Goal: Task Accomplishment & Management: Complete application form

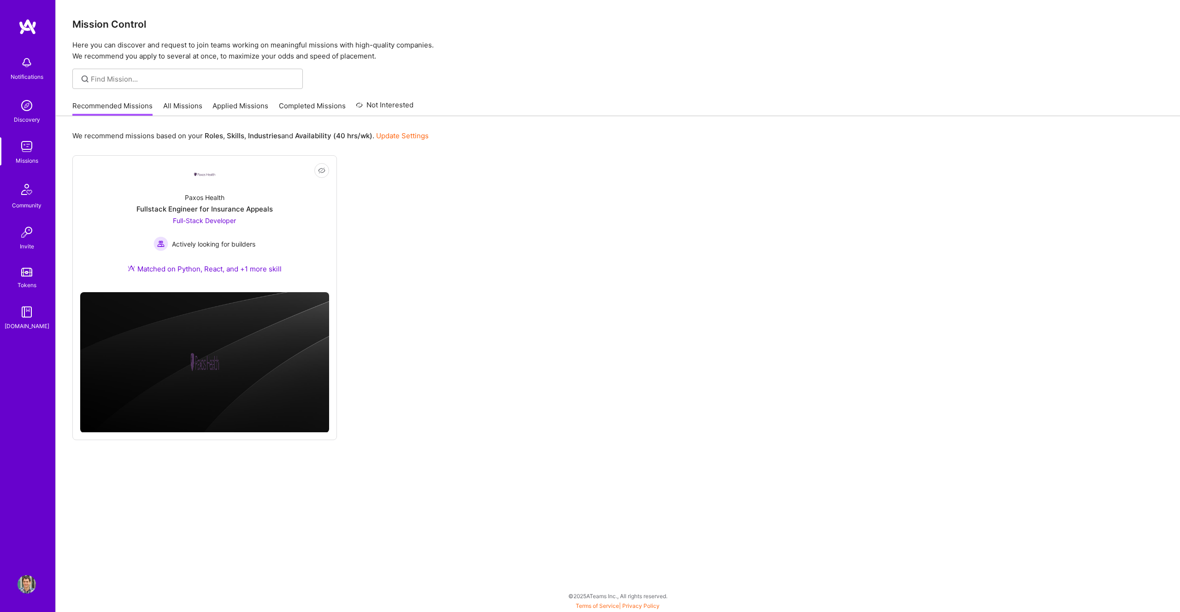
click at [24, 577] on img at bounding box center [27, 584] width 18 height 18
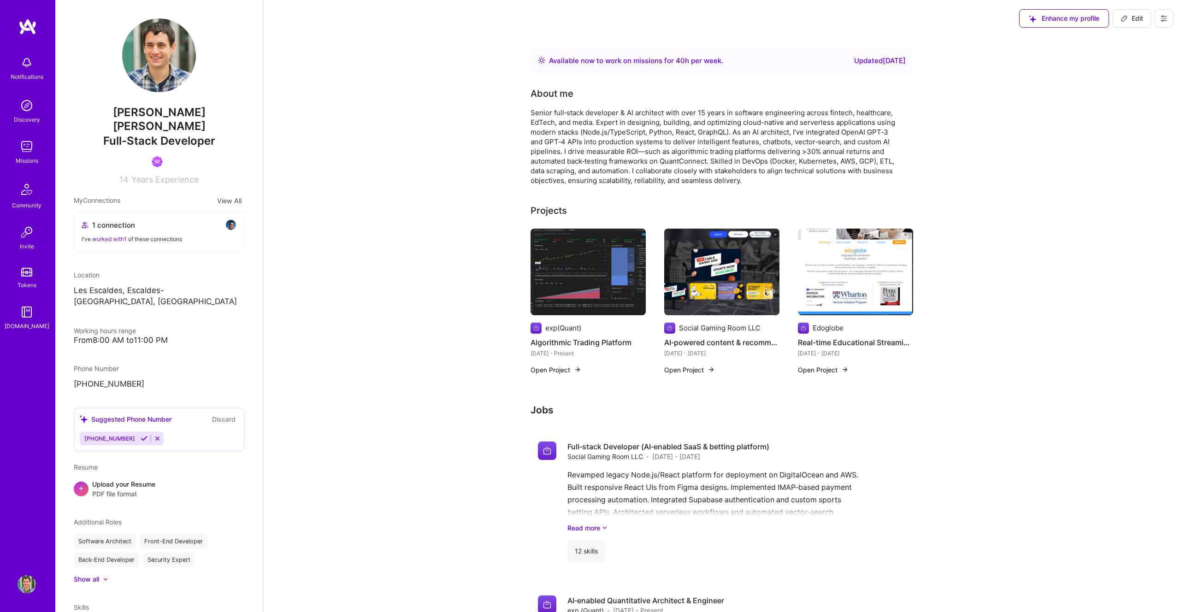
click at [32, 13] on div "Notifications Discovery Missions Community Invite Tokens A.Guide Profile" at bounding box center [27, 306] width 55 height 612
click at [32, 19] on img at bounding box center [27, 26] width 18 height 17
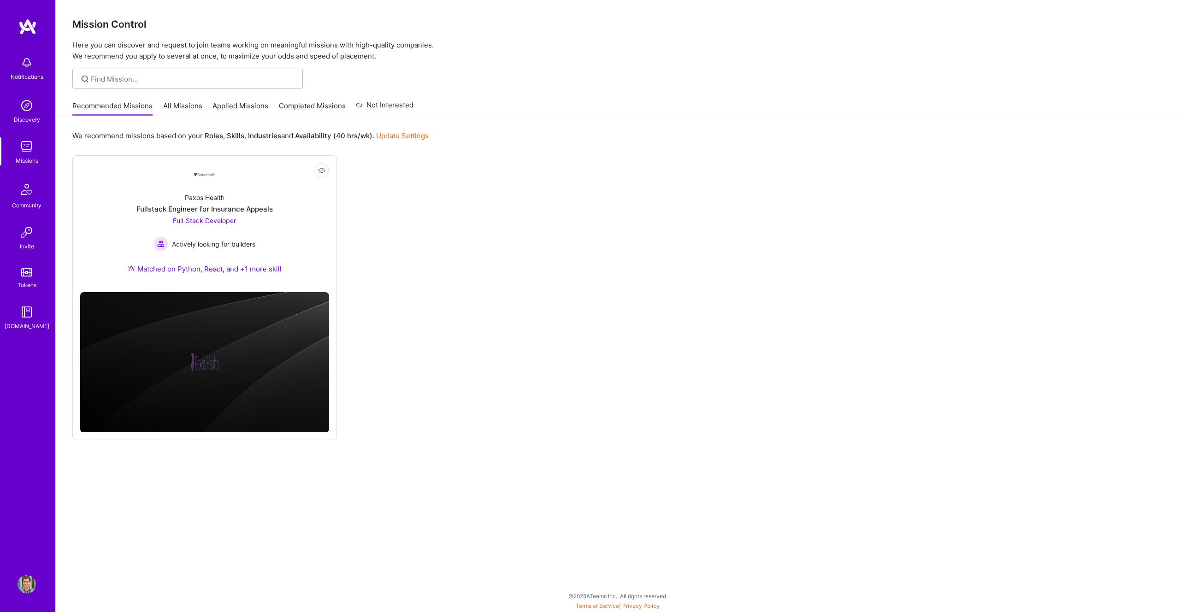
click at [26, 587] on img at bounding box center [27, 584] width 18 height 18
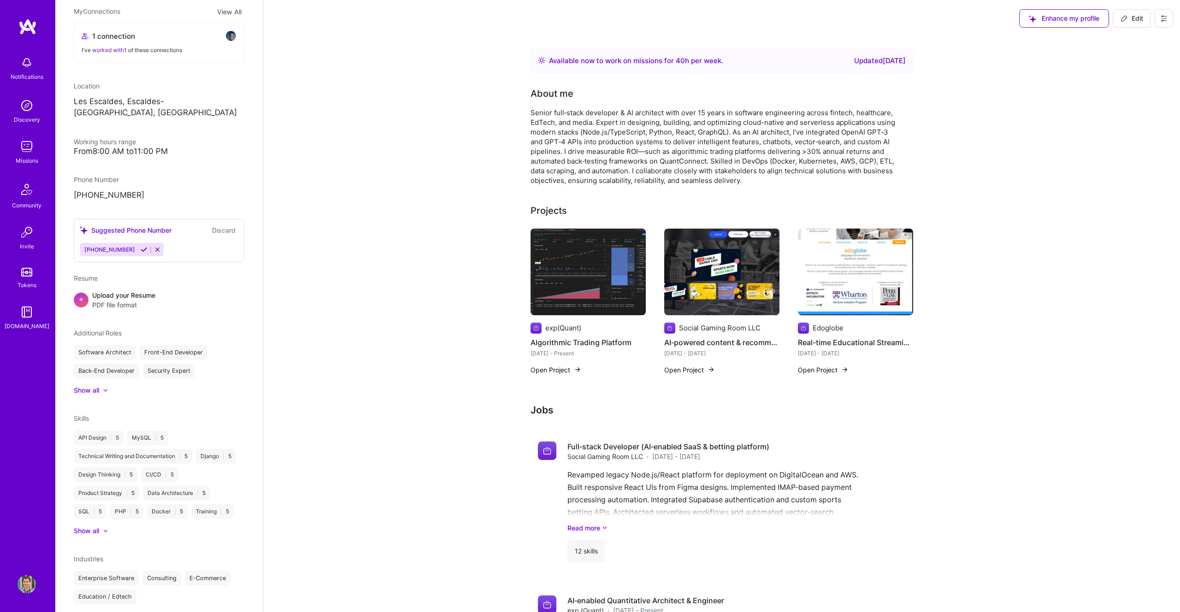
scroll to position [210, 0]
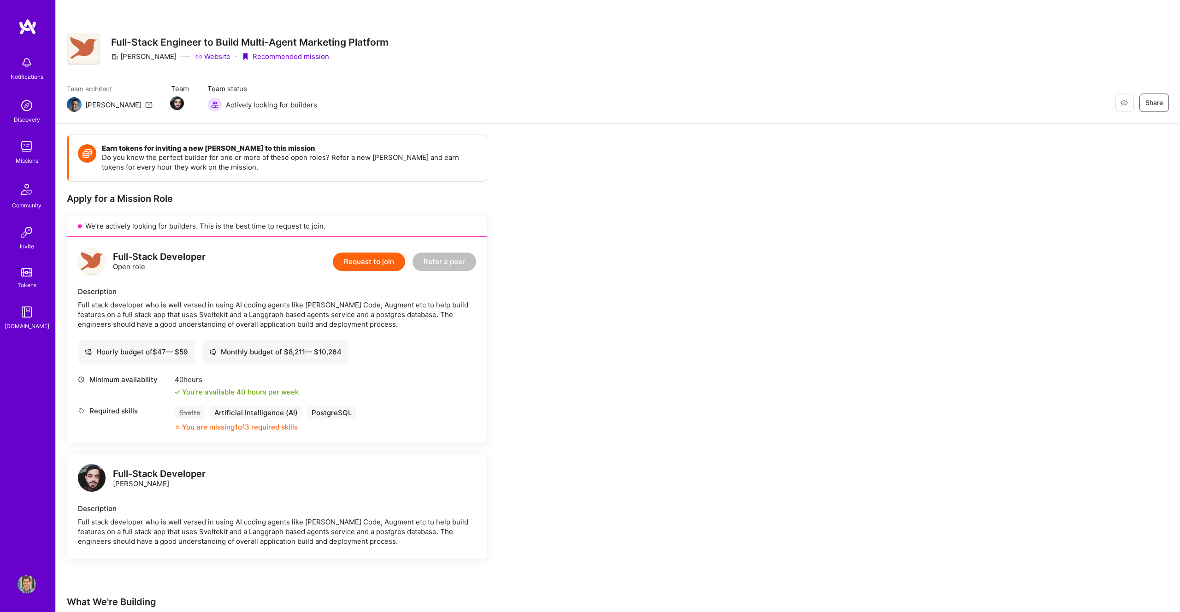
click at [365, 264] on button "Request to join" at bounding box center [369, 262] width 72 height 18
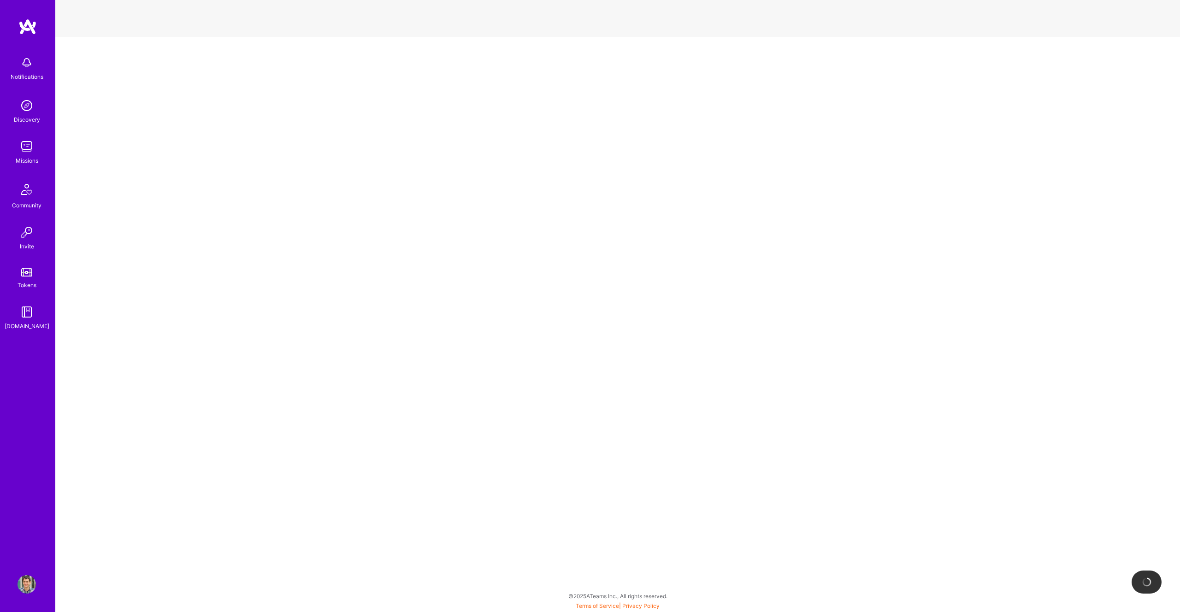
select select "AD"
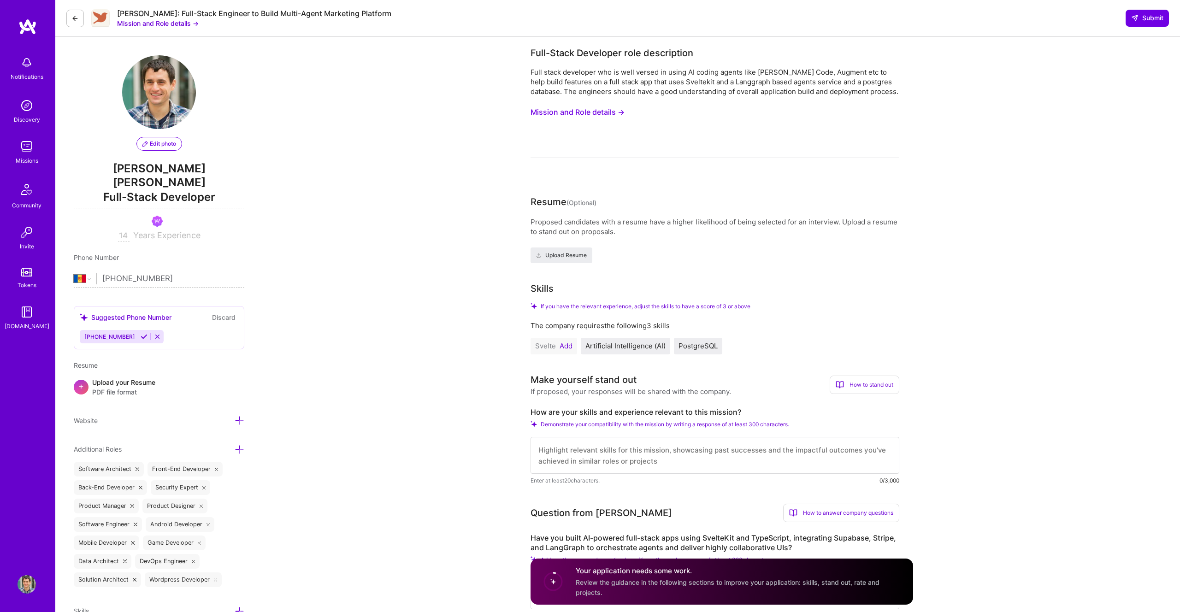
click at [574, 111] on button "Mission and Role details →" at bounding box center [577, 112] width 94 height 17
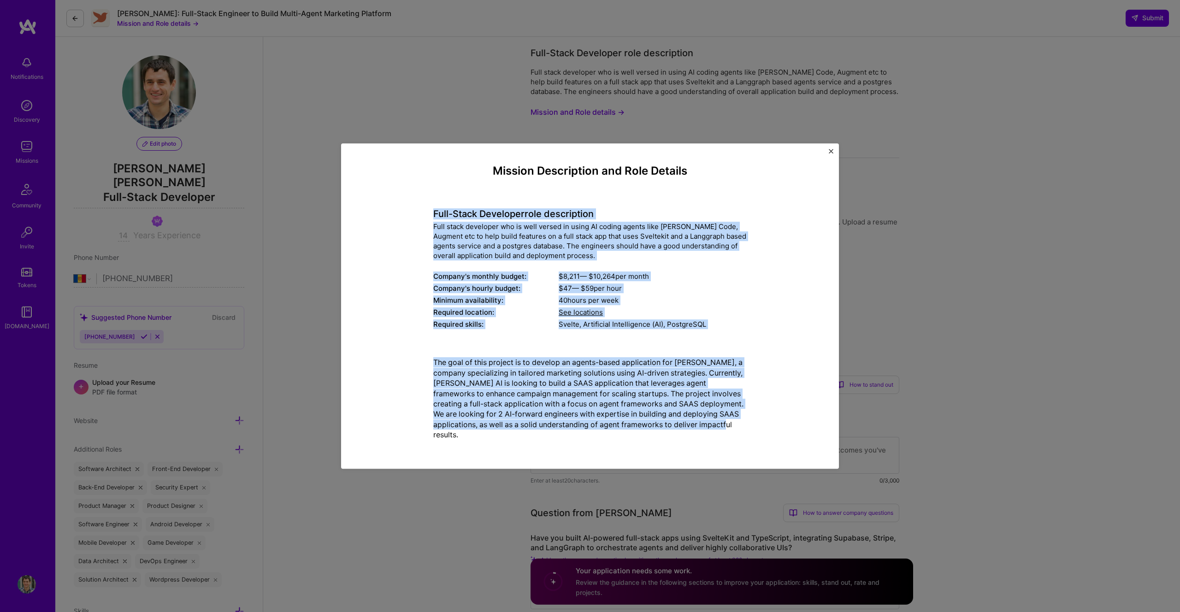
drag, startPoint x: 434, startPoint y: 211, endPoint x: 643, endPoint y: 448, distance: 315.7
click at [643, 448] on div "Mission Description and Role Details Full-Stack Developer role description Full…" at bounding box center [590, 306] width 470 height 298
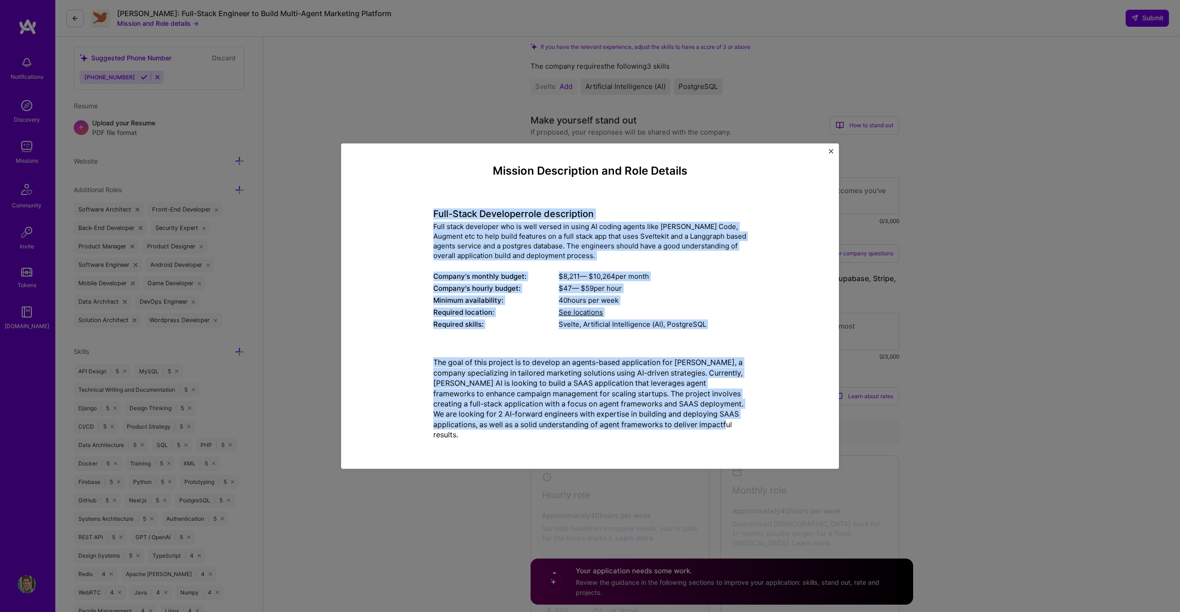
scroll to position [275, 0]
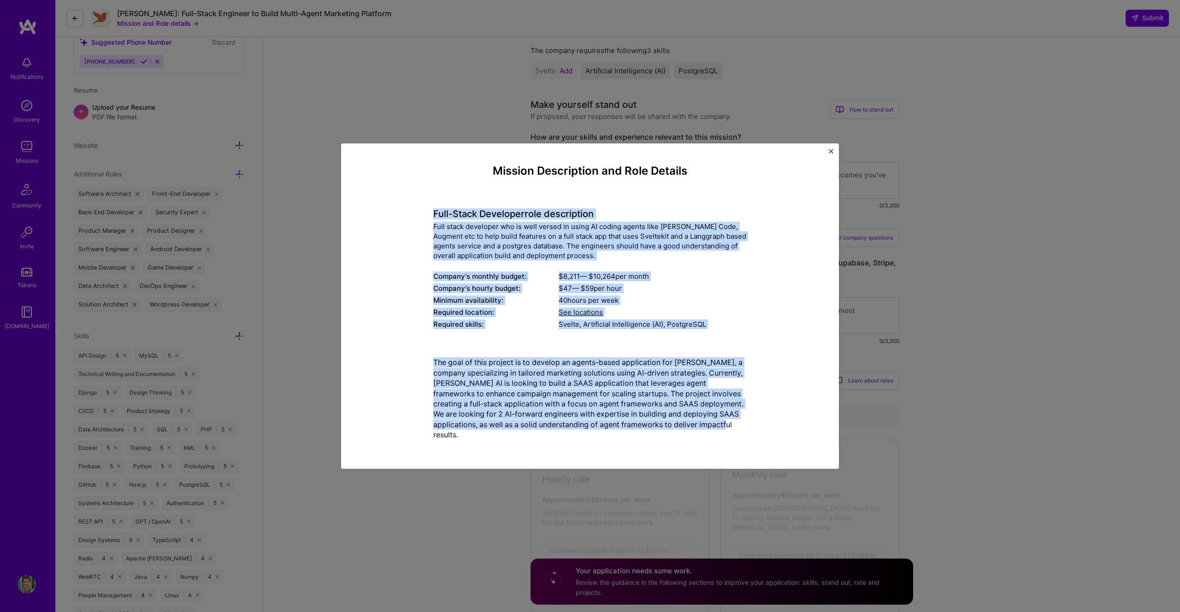
copy div "Full-Stack Developer role description Full stack developer who is well versed i…"
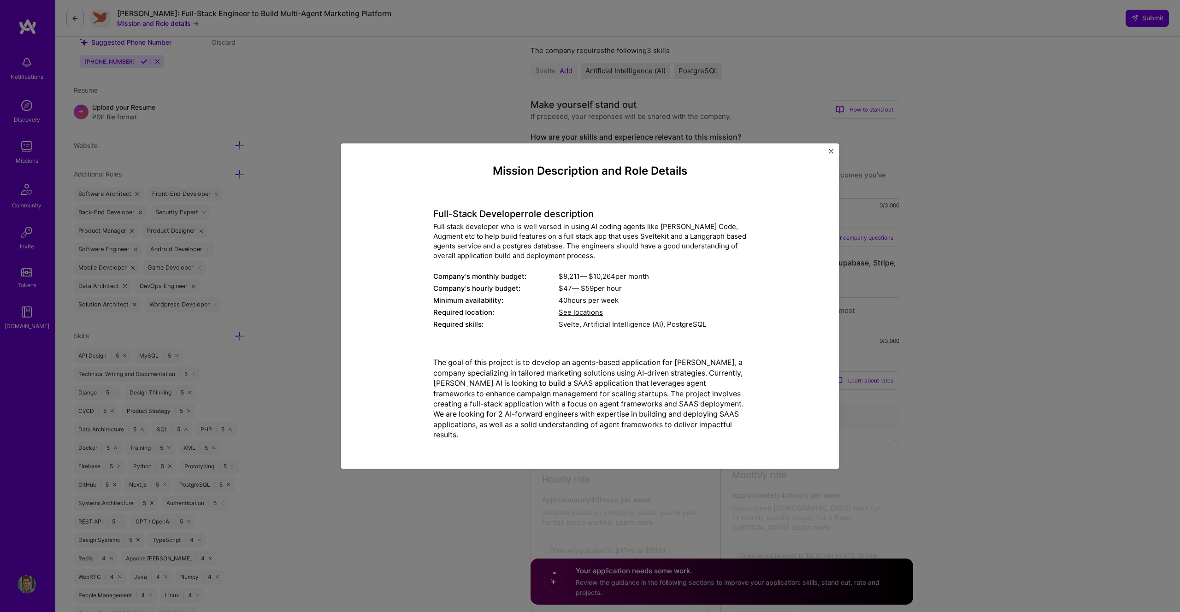
click at [601, 434] on p "The goal of this project is to develop an agents-based application for [PERSON_…" at bounding box center [589, 399] width 313 height 82
click at [573, 531] on div "Mission Description and Role Details Full-Stack Developer role description Full…" at bounding box center [590, 306] width 1180 height 612
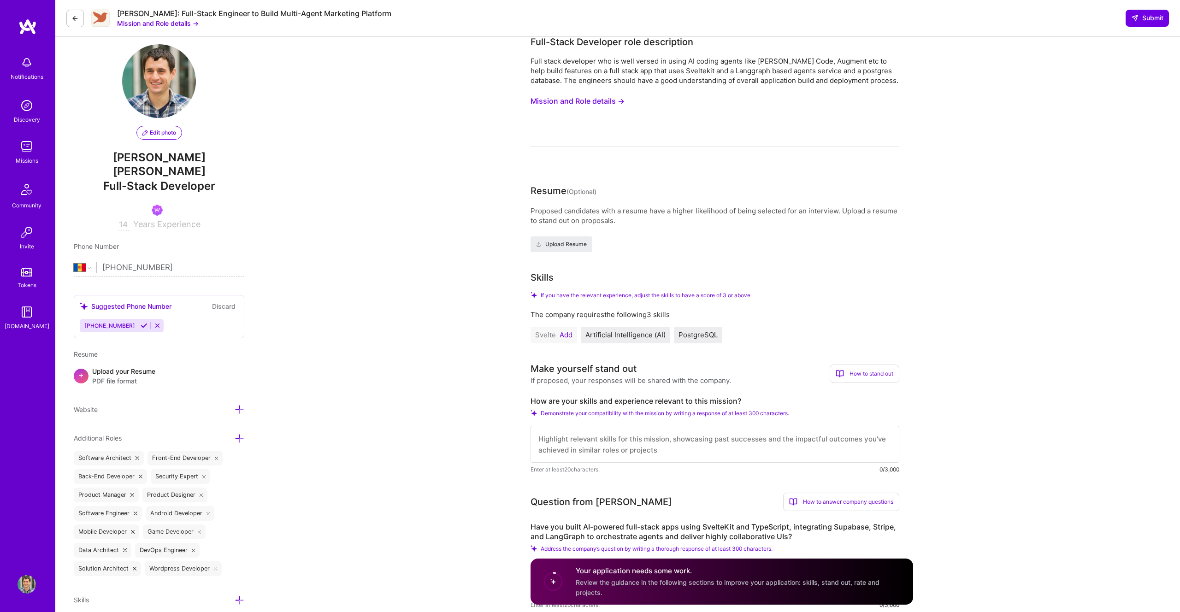
scroll to position [18, 0]
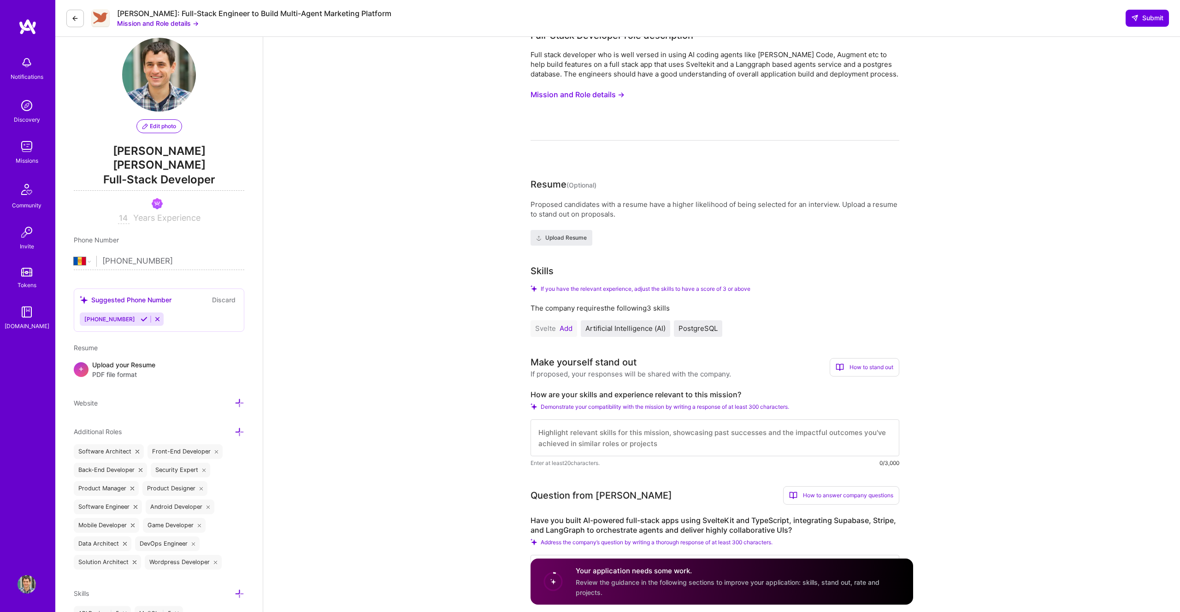
click at [562, 396] on label "How are your skills and experience relevant to this mission?" at bounding box center [714, 395] width 369 height 10
copy label "How are your skills and experience relevant to this mission?"
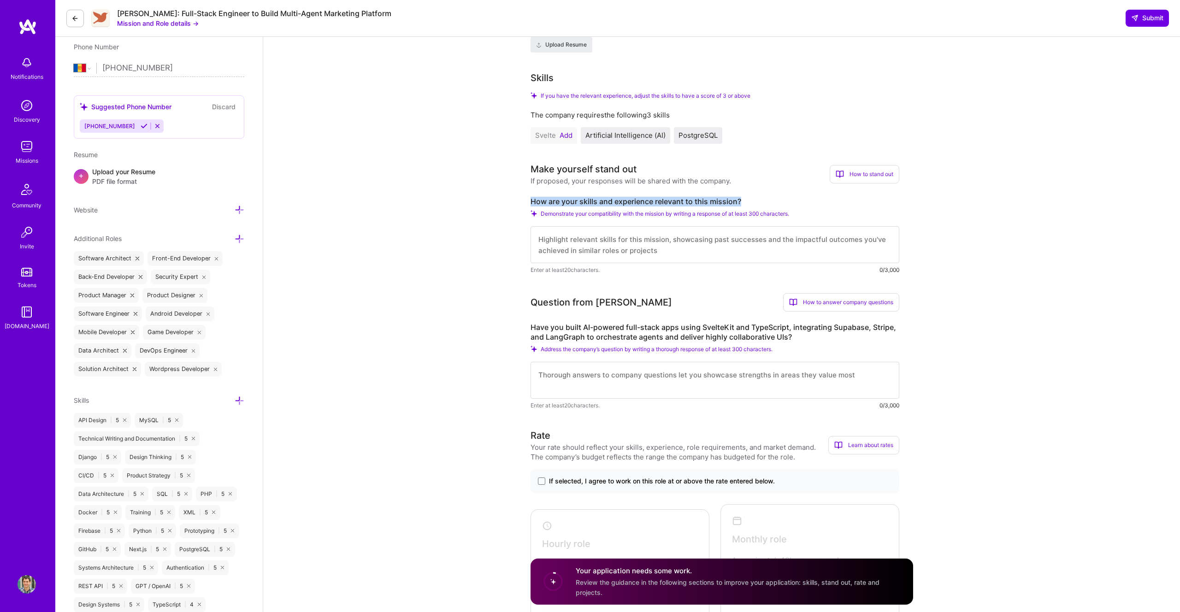
scroll to position [219, 0]
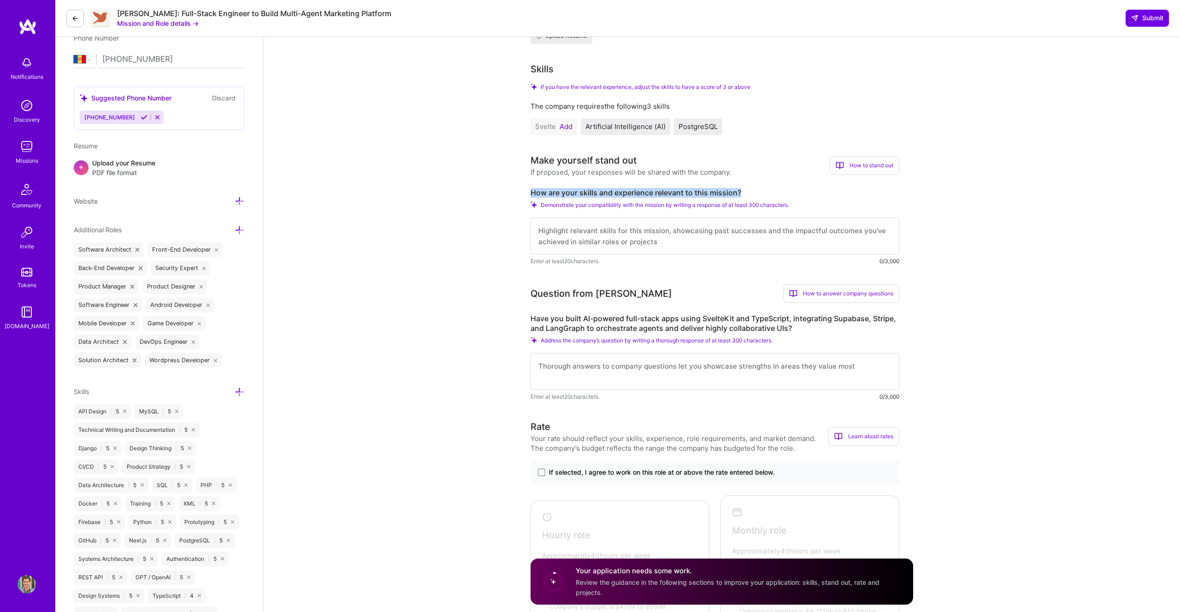
click at [553, 321] on label "Have you built AI-powered full-stack apps using SvelteKit and TypeScript, integ…" at bounding box center [714, 323] width 369 height 19
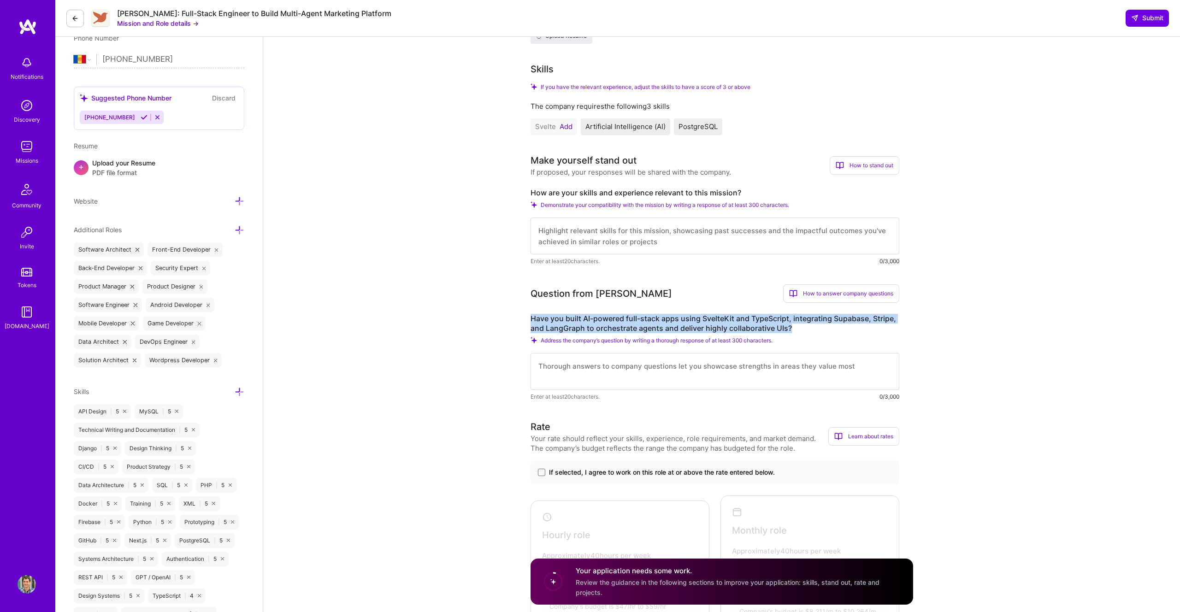
click at [553, 321] on label "Have you built AI-powered full-stack apps using SvelteKit and TypeScript, integ…" at bounding box center [714, 323] width 369 height 19
copy label "Have you built AI-powered full-stack apps using SvelteKit and TypeScript, integ…"
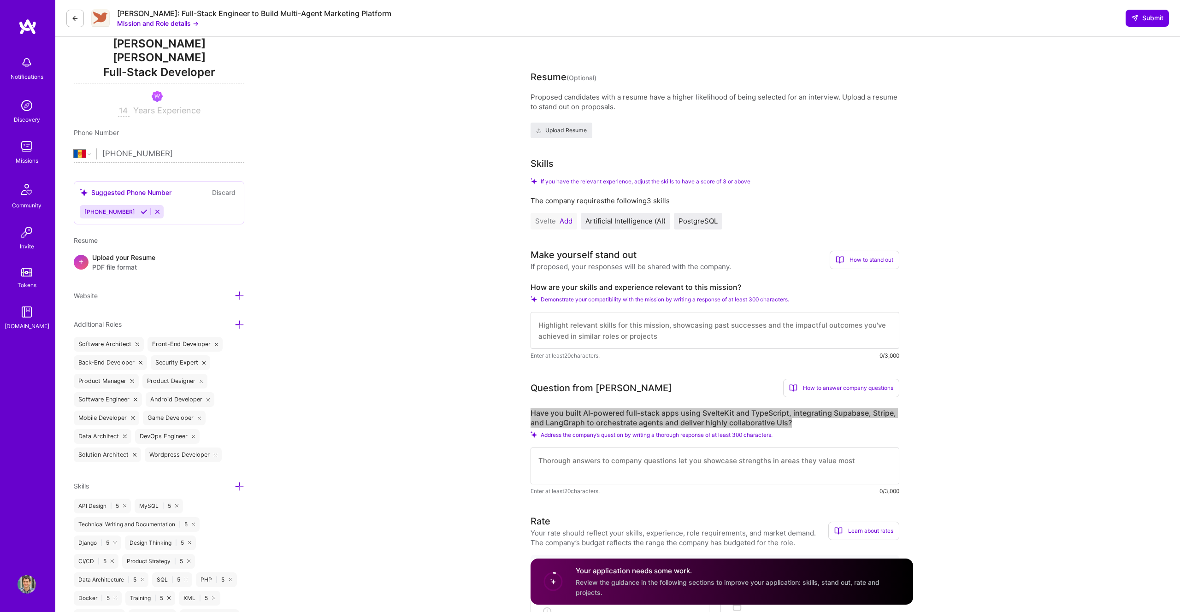
scroll to position [0, 0]
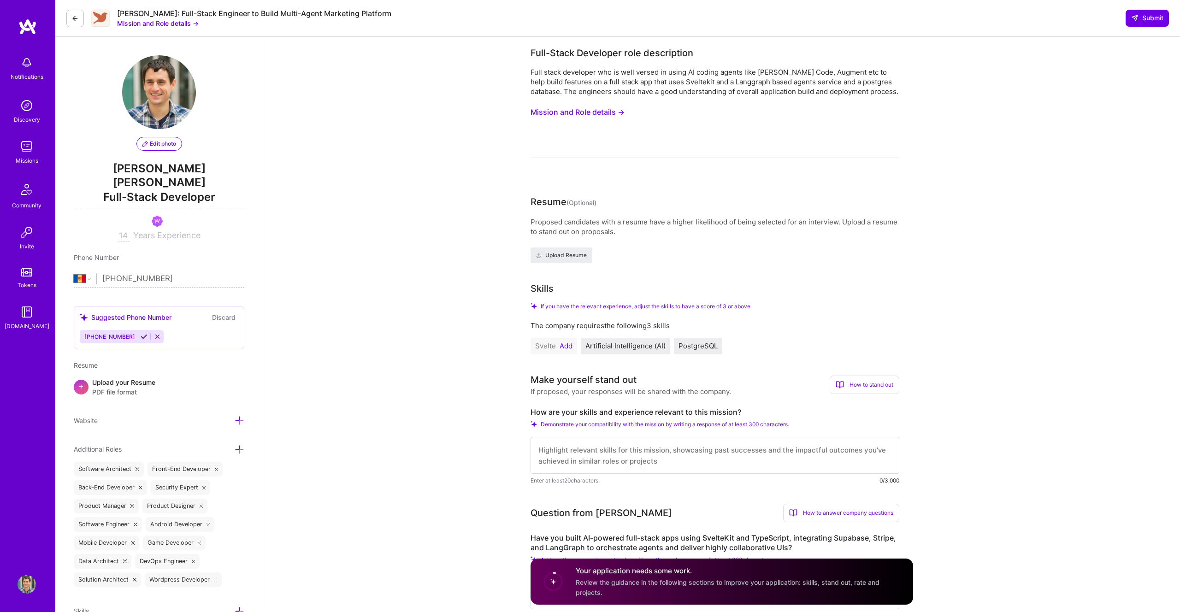
click at [631, 451] on textarea at bounding box center [714, 455] width 369 height 37
paste textarea "I bring over 15 years of experience delivering AI-powered SaaS applications, co…"
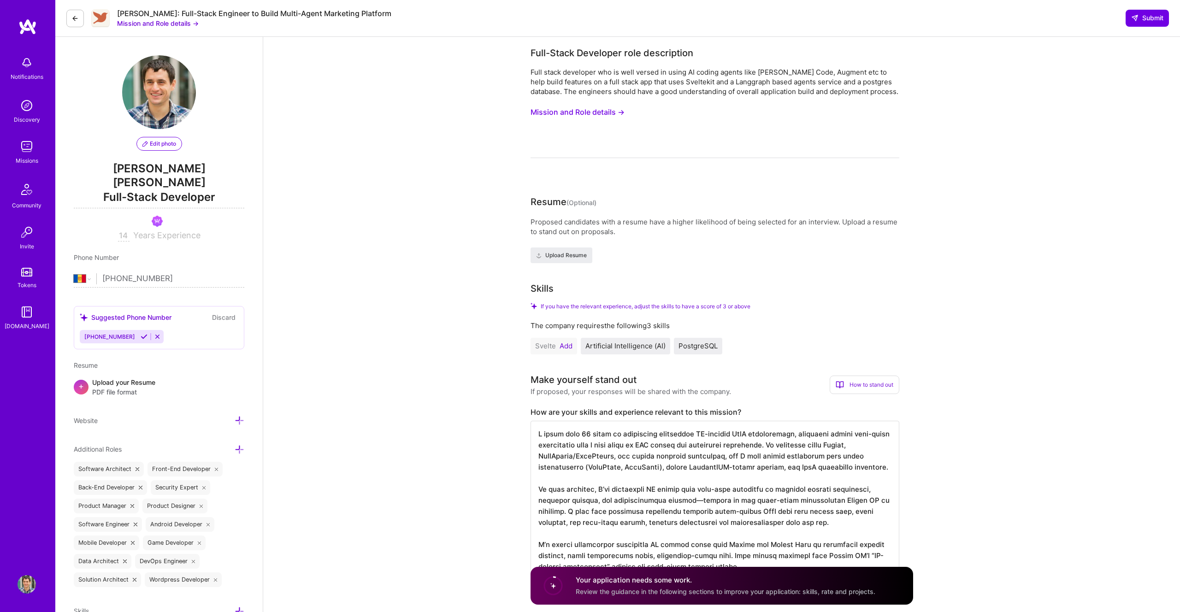
type textarea "I bring over 15 years of experience delivering AI-powered SaaS applications, co…"
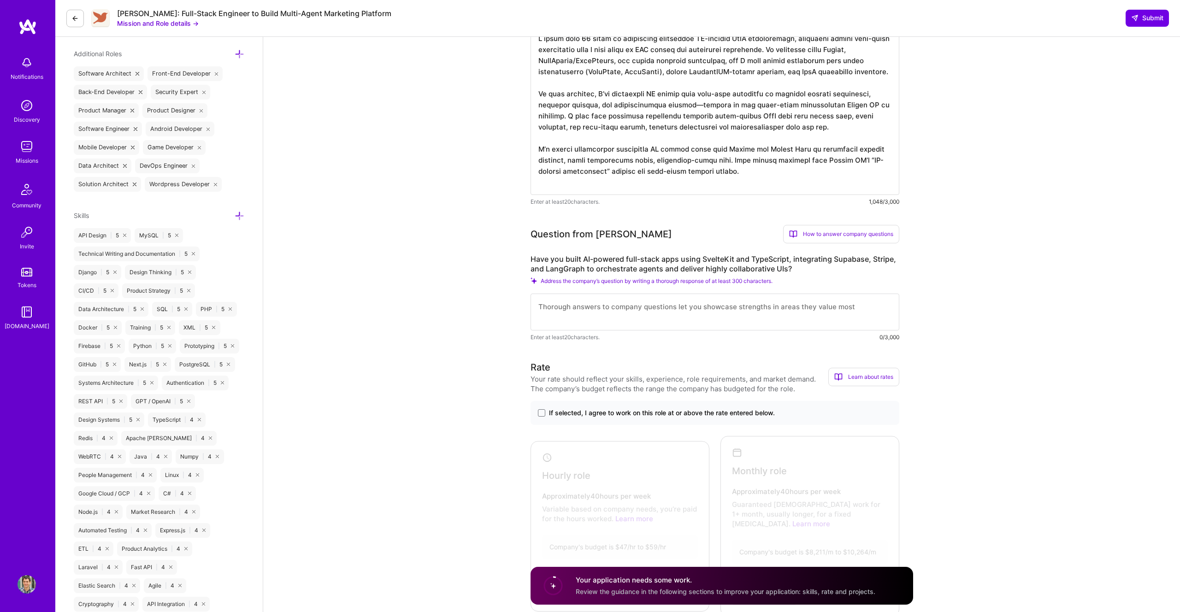
scroll to position [417, 0]
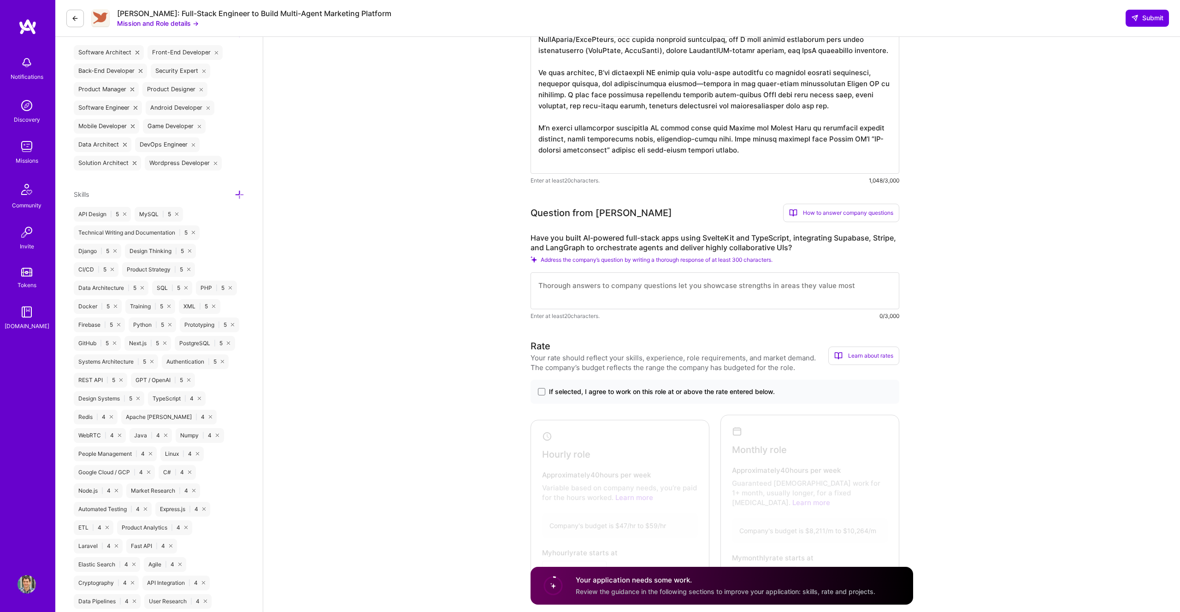
click at [582, 284] on textarea at bounding box center [714, 290] width 369 height 37
paste textarea "While I haven’t yet used SvelteKit specifically, I have extensive experience bu…"
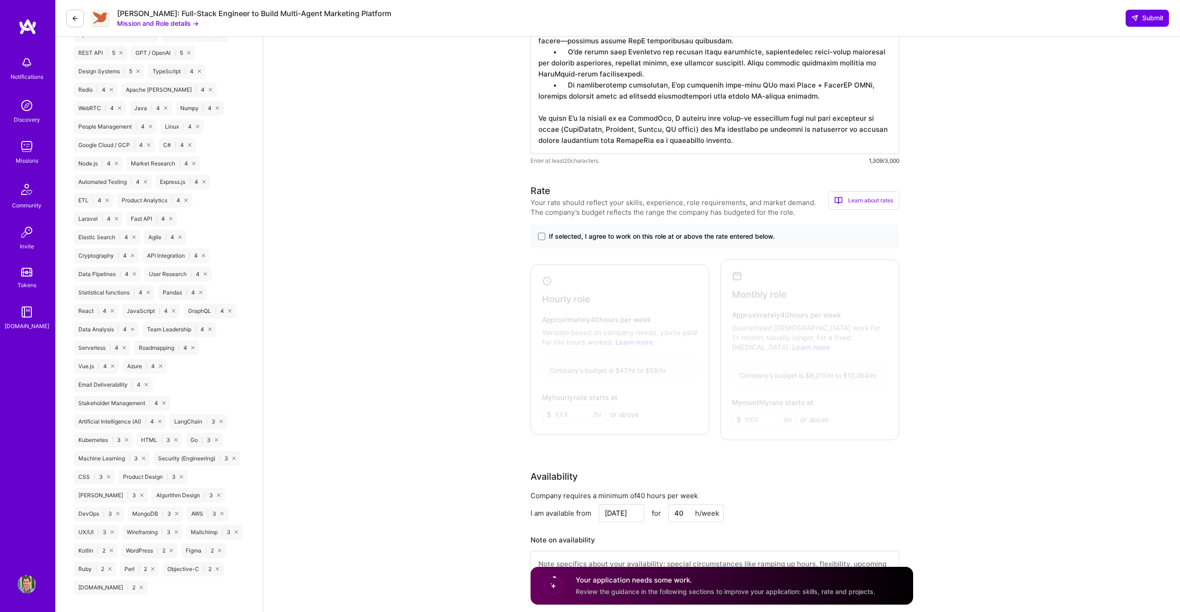
scroll to position [797, 0]
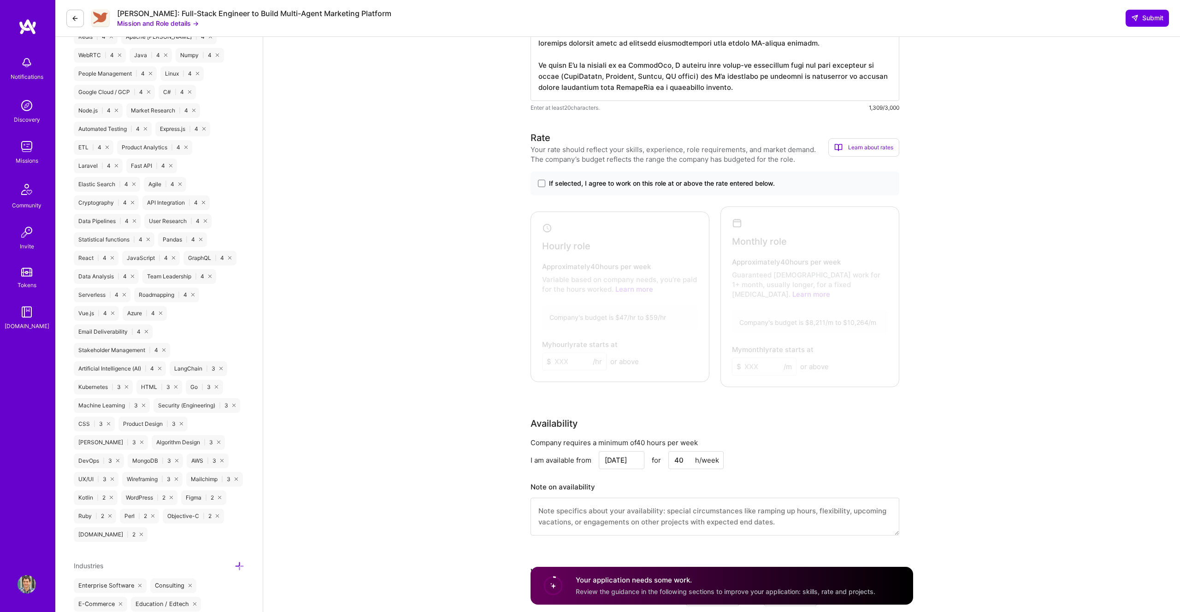
type textarea "While I haven’t yet used SvelteKit specifically, I have extensive experience bu…"
click at [564, 182] on span "If selected, I agree to work on this role at or above the rate entered below." at bounding box center [662, 183] width 226 height 9
click at [0, 0] on input "If selected, I agree to work on this role at or above the rate entered below." at bounding box center [0, 0] width 0 height 0
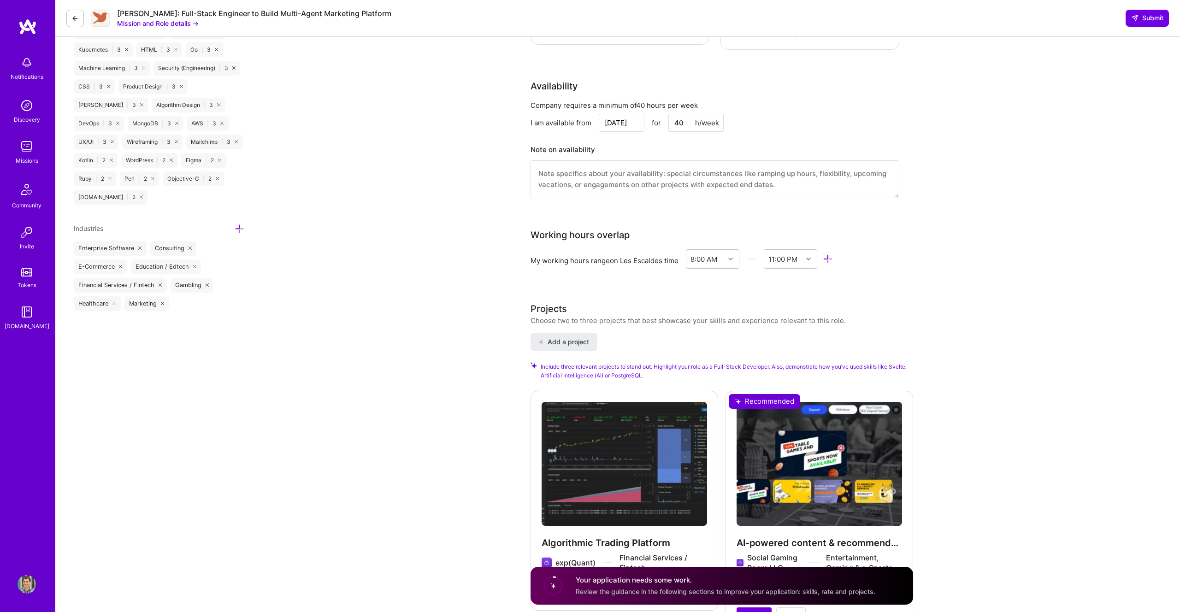
scroll to position [1163, 0]
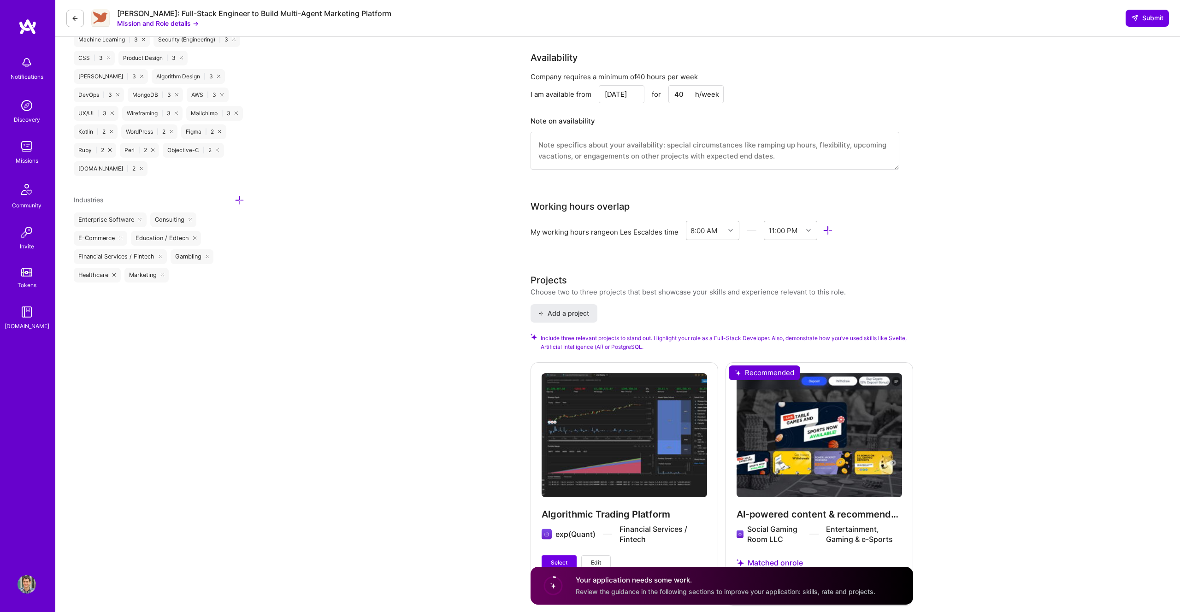
click at [568, 564] on div "Algorithmic Trading Platform exp(Quant) Financial Services / Fintech Select Edit" at bounding box center [624, 471] width 188 height 219
click at [568, 555] on button "Select" at bounding box center [558, 562] width 35 height 15
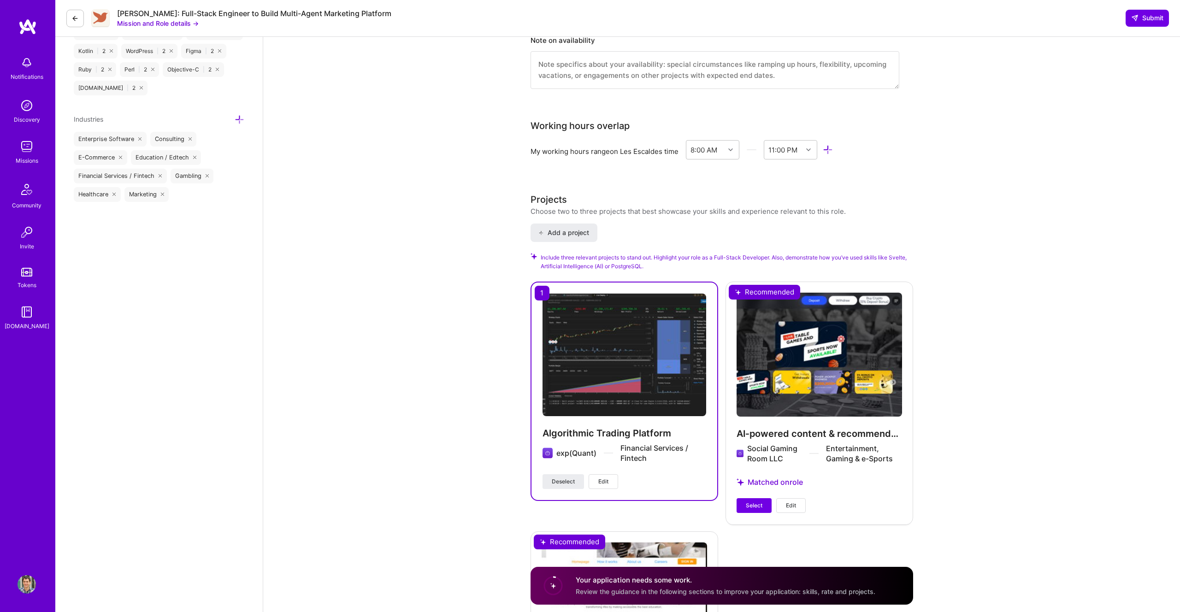
scroll to position [1249, 0]
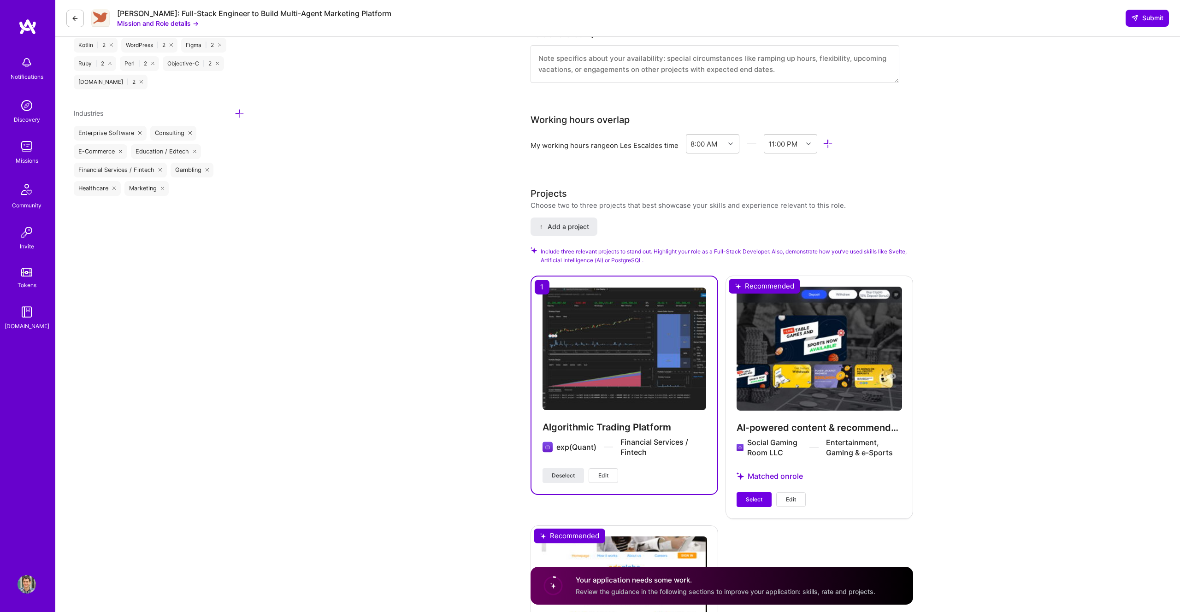
click at [756, 500] on div "AI‑powered content & recommendation SaaS Social Gaming Room LLC Entertainment, …" at bounding box center [819, 397] width 188 height 242
click at [756, 494] on button "Select" at bounding box center [753, 499] width 35 height 15
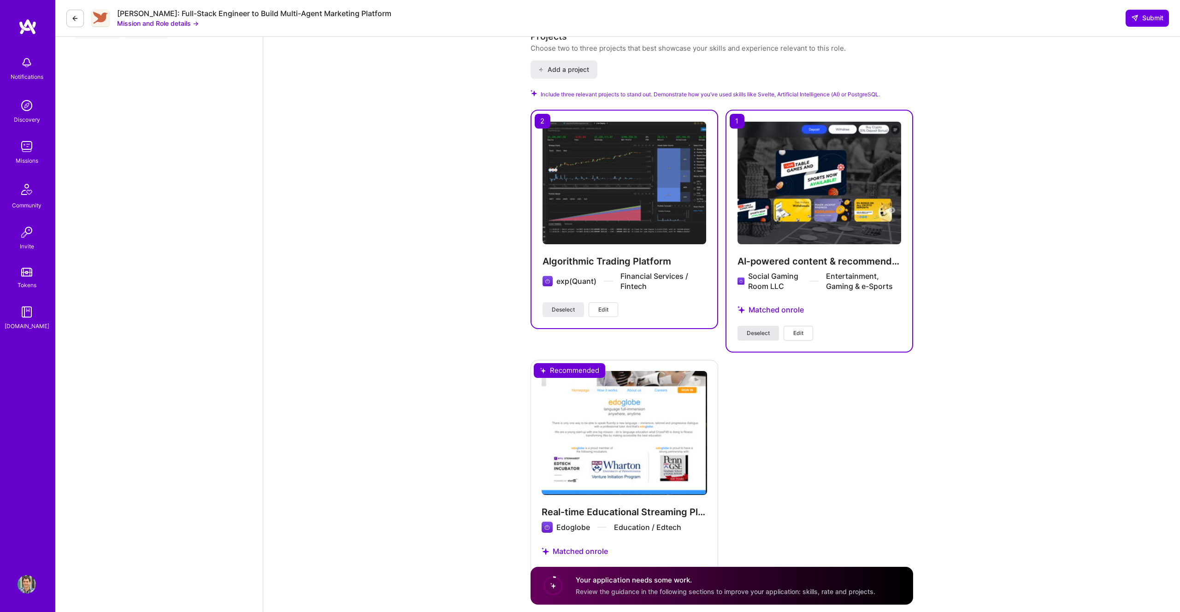
scroll to position [1420, 0]
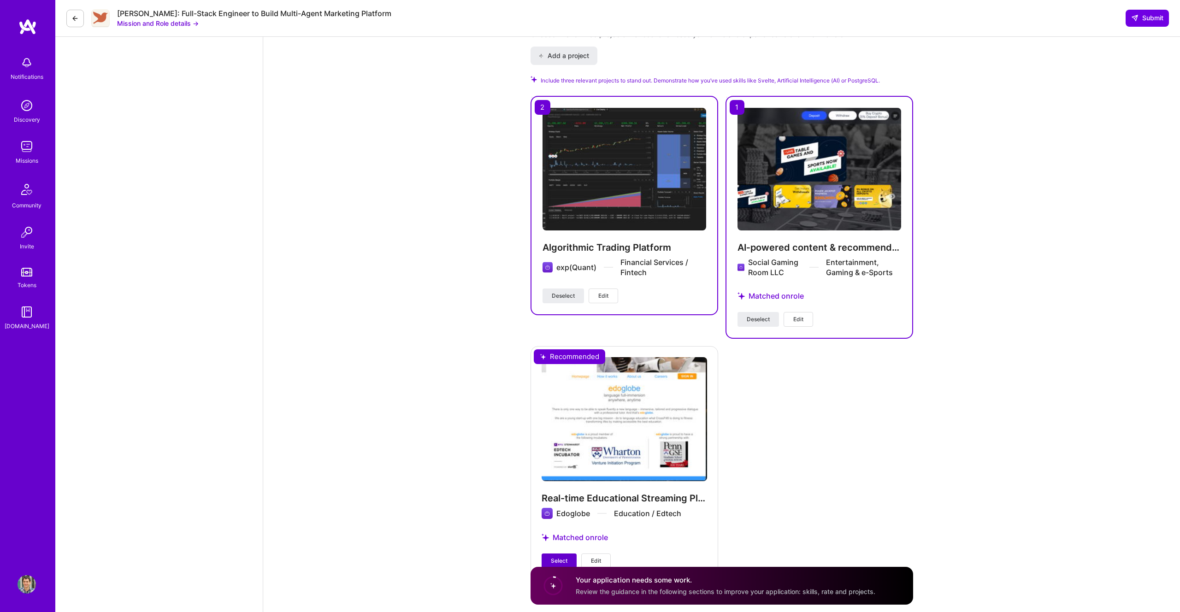
click at [570, 553] on button "Select" at bounding box center [558, 560] width 35 height 15
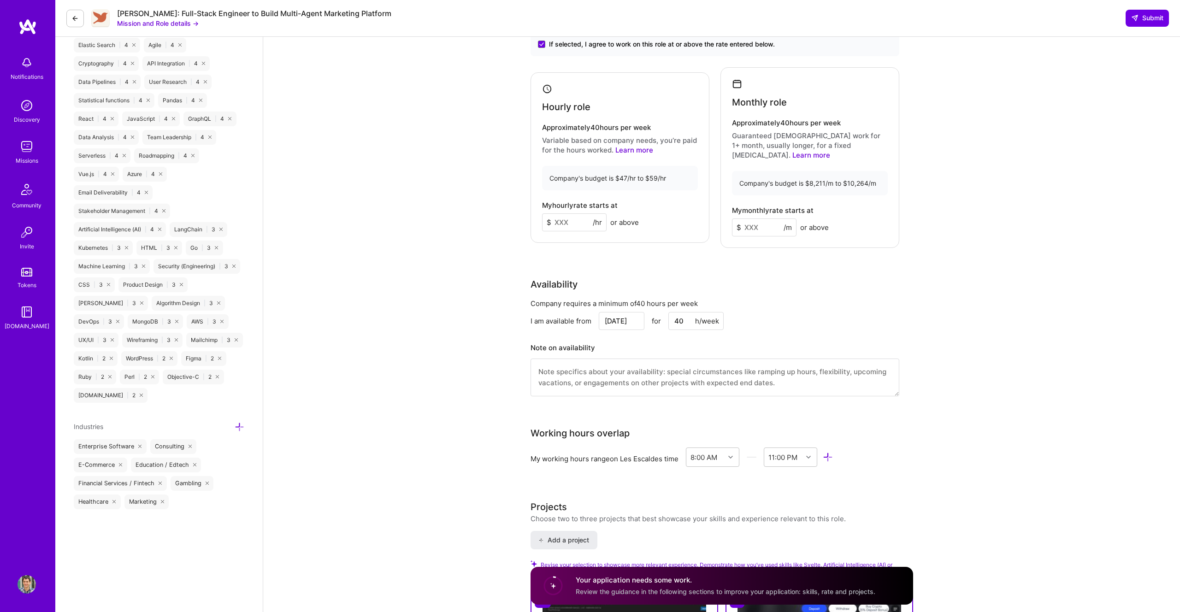
scroll to position [927, 0]
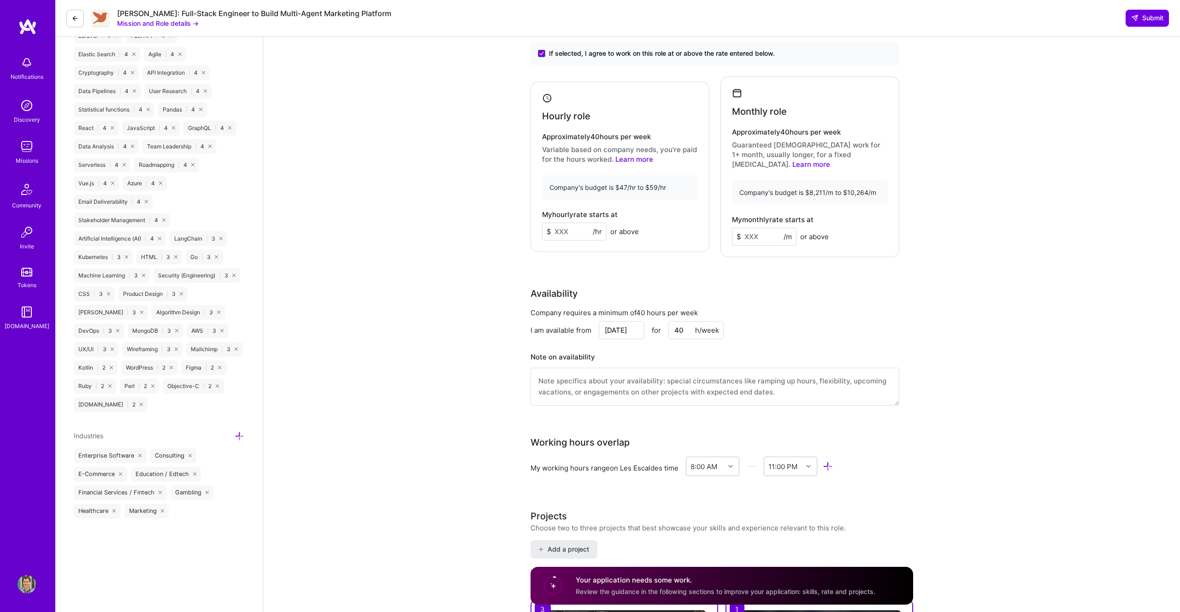
click at [573, 225] on input at bounding box center [574, 232] width 65 height 18
type input "59"
click at [758, 228] on input at bounding box center [764, 237] width 65 height 18
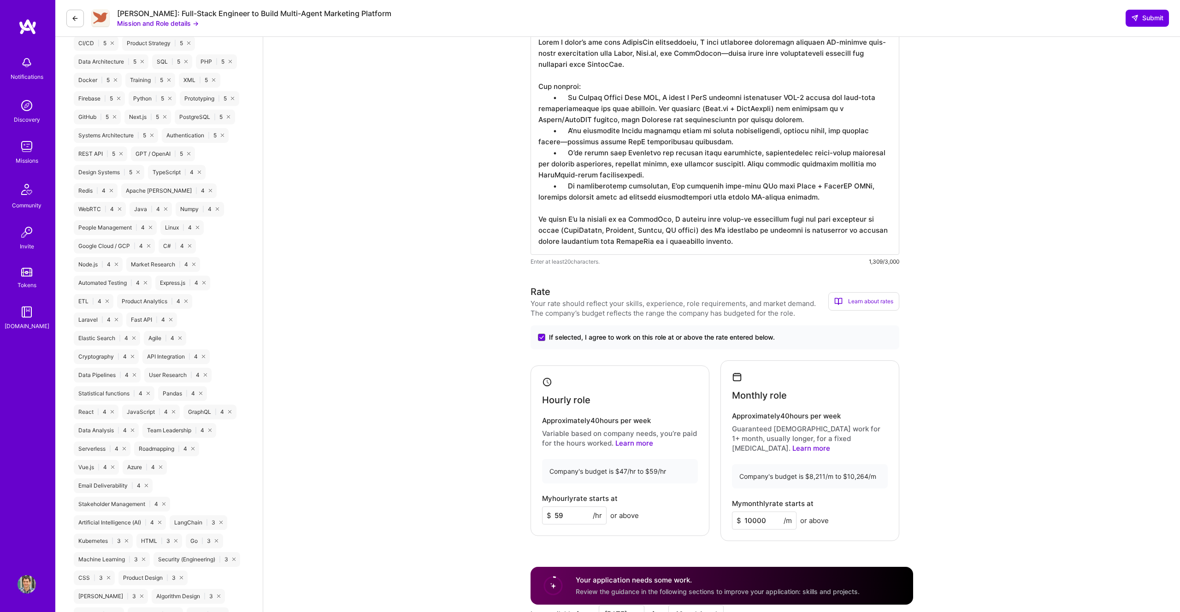
scroll to position [643, 0]
type input "10000"
click at [569, 506] on input "59" at bounding box center [574, 515] width 65 height 18
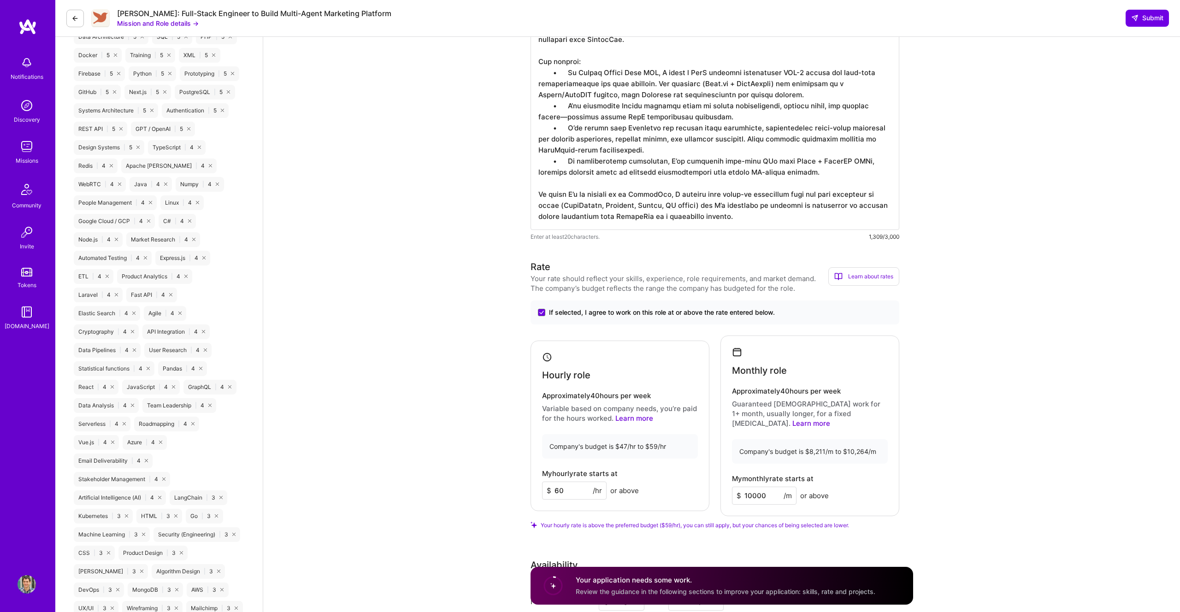
scroll to position [544, 0]
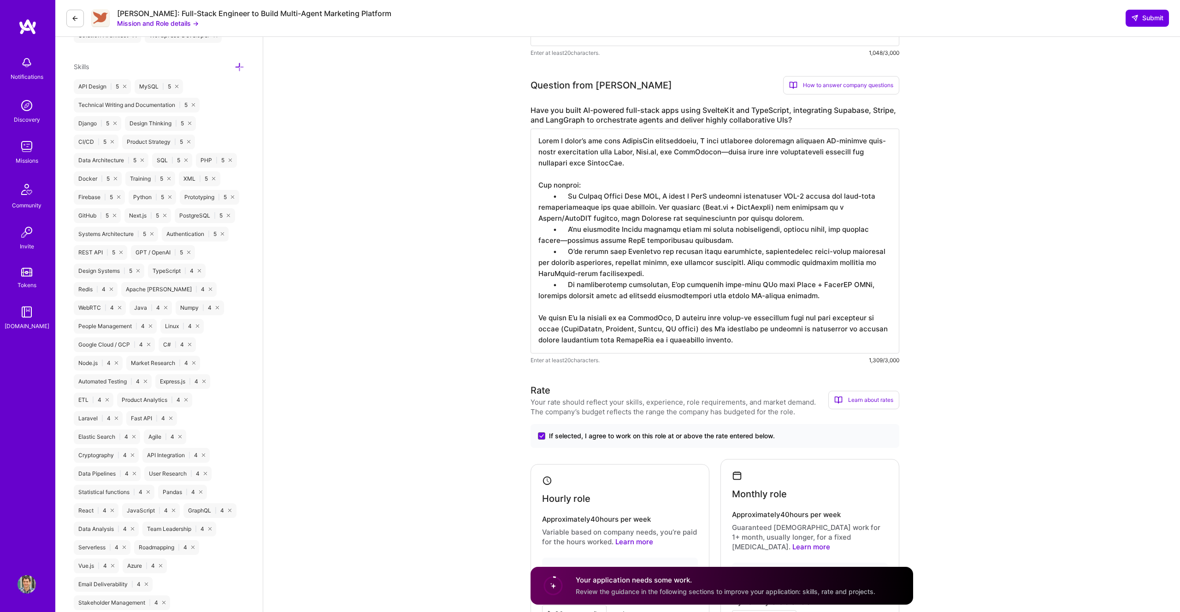
type input "60"
click at [698, 294] on textarea at bounding box center [714, 241] width 369 height 225
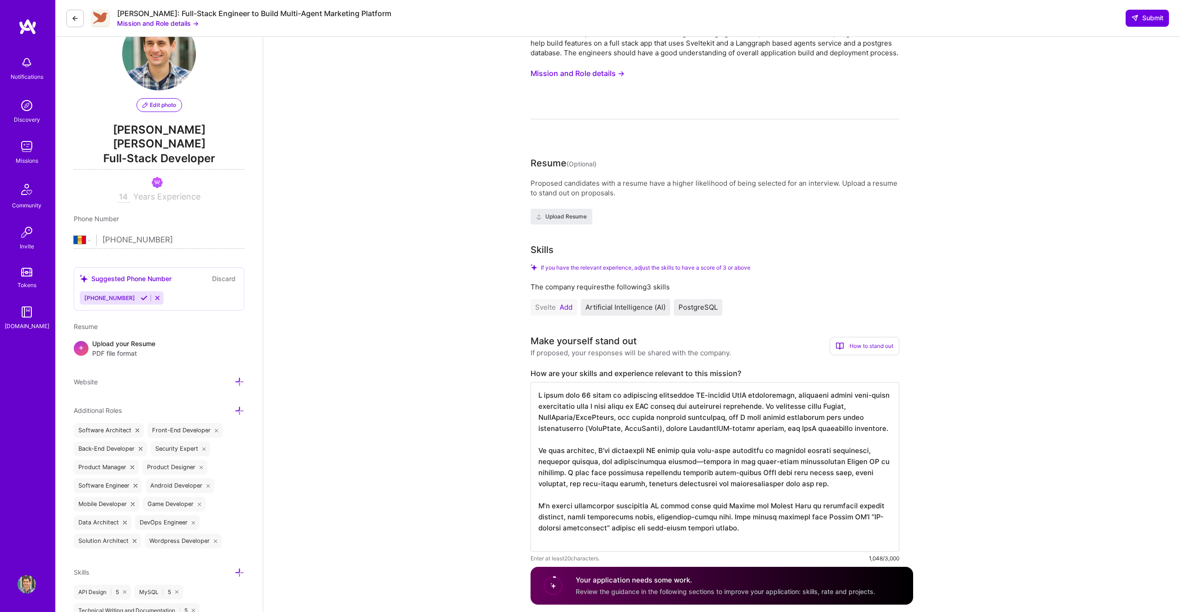
scroll to position [0, 0]
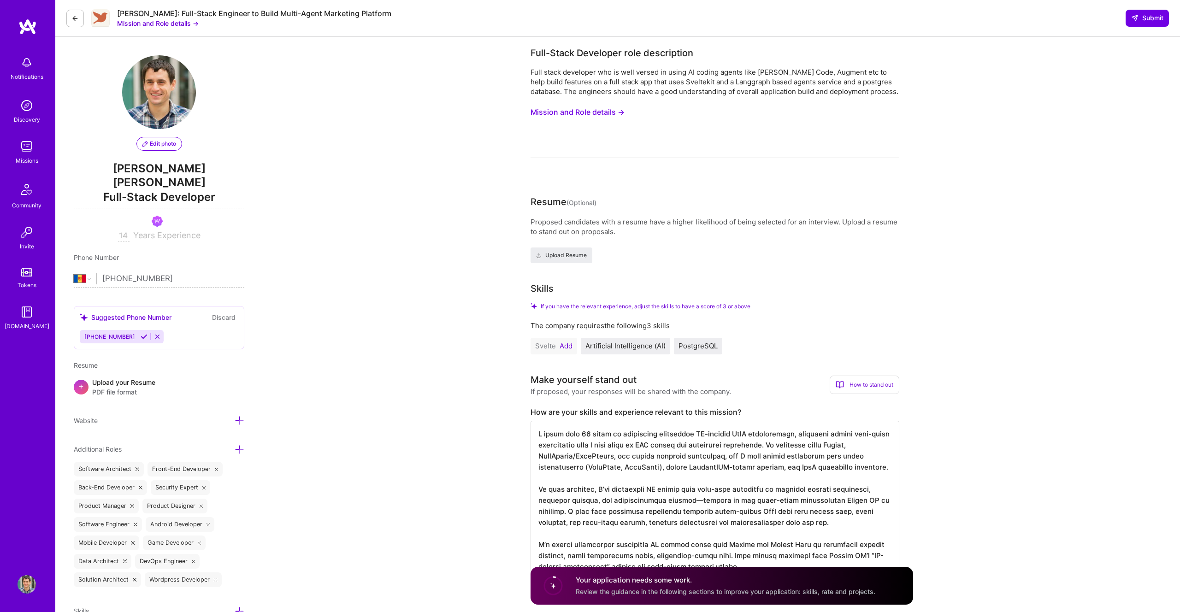
click at [706, 442] on textarea at bounding box center [714, 506] width 369 height 170
click at [1135, 19] on icon at bounding box center [1134, 17] width 7 height 7
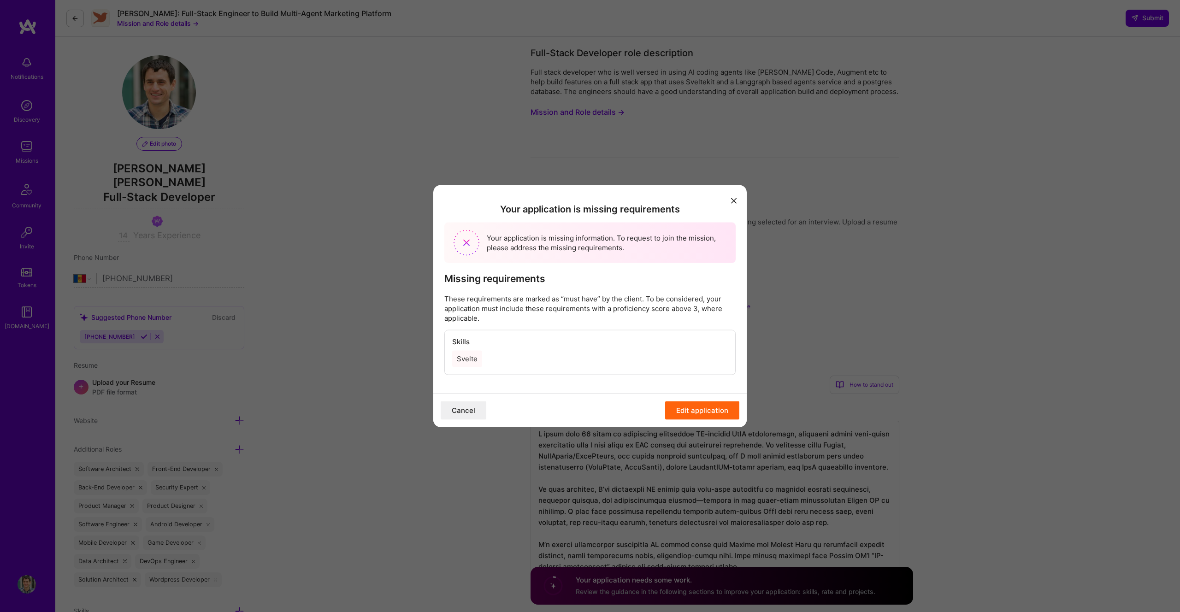
click at [467, 417] on button "Cancel" at bounding box center [464, 410] width 46 height 18
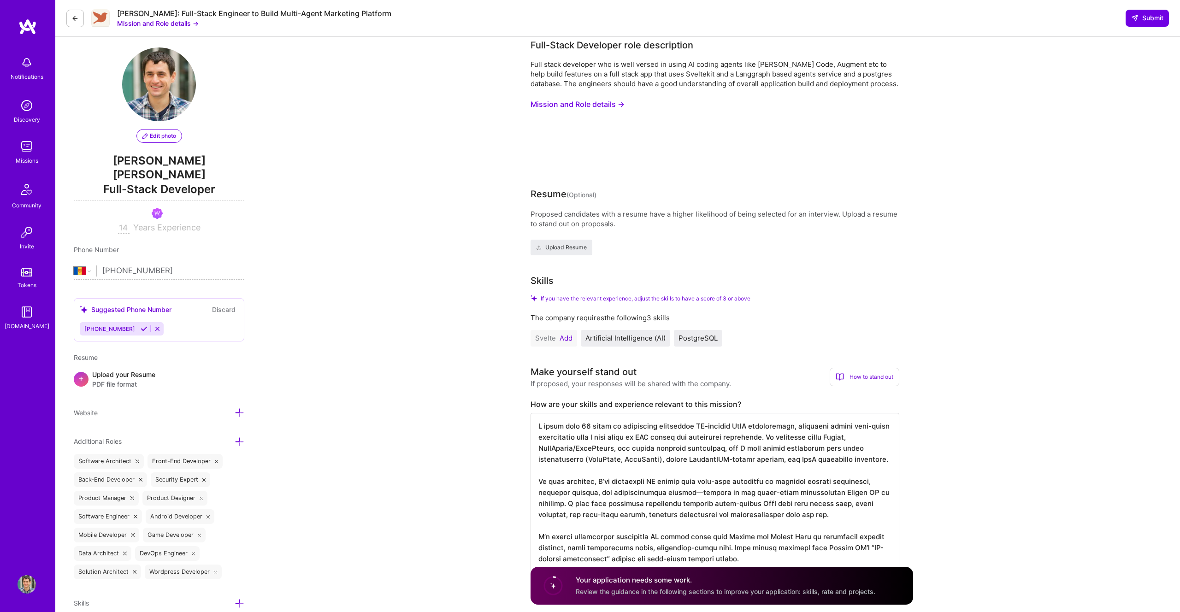
scroll to position [13, 0]
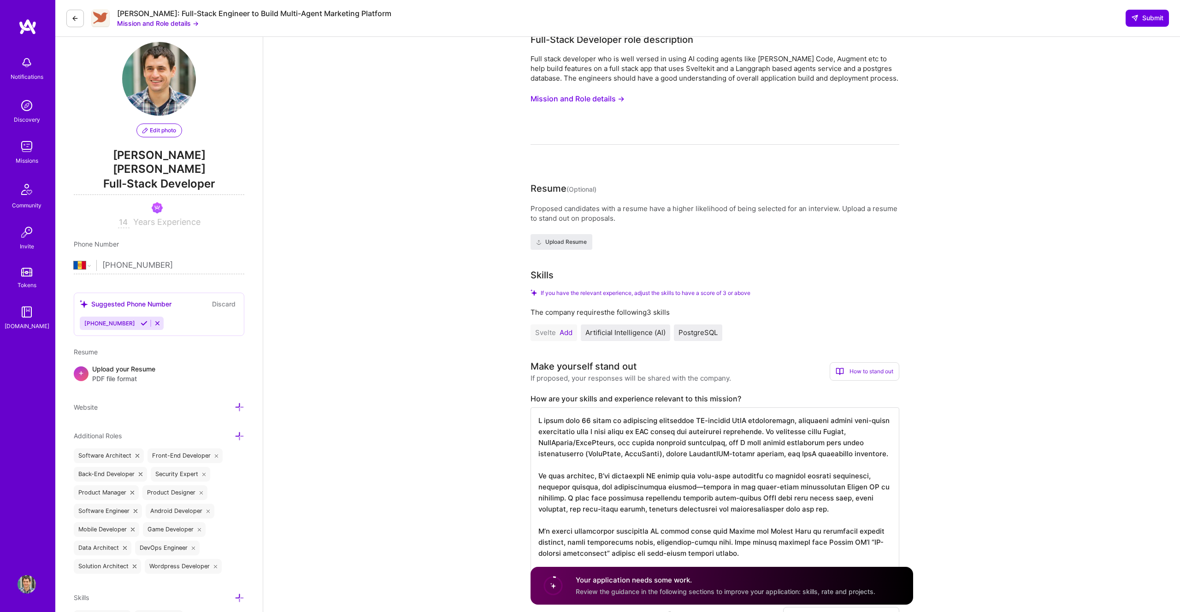
click at [565, 330] on button "Add" at bounding box center [565, 332] width 13 height 7
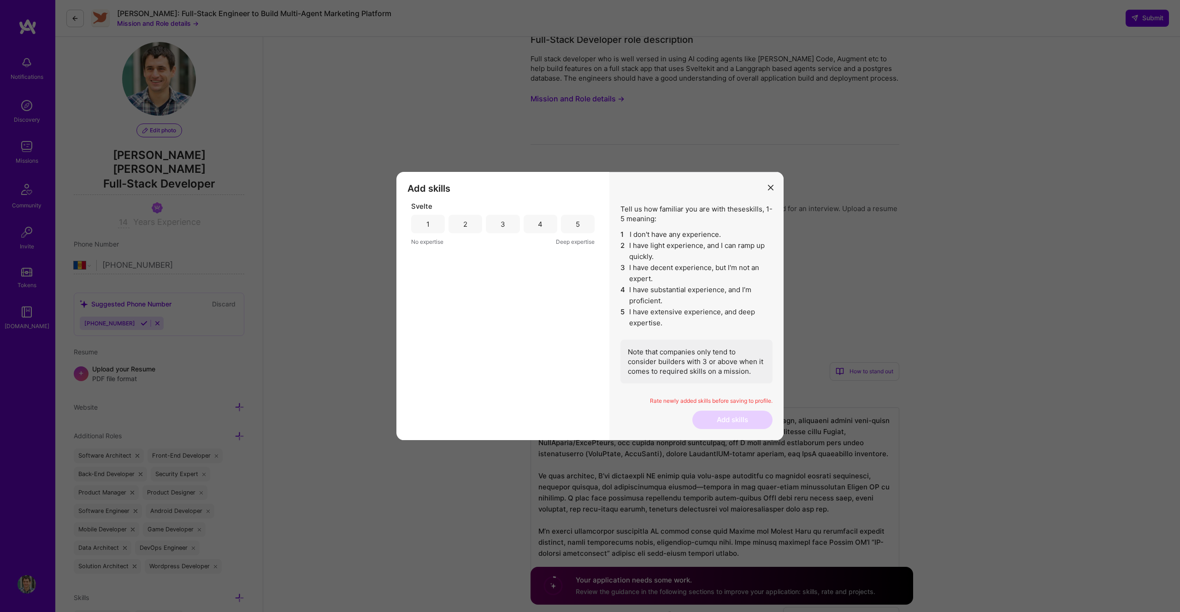
click at [422, 218] on div "1" at bounding box center [428, 224] width 34 height 18
click at [465, 219] on div "2" at bounding box center [465, 224] width 4 height 10
click at [419, 219] on div "1" at bounding box center [428, 224] width 34 height 18
click at [706, 413] on button "Add skills" at bounding box center [732, 420] width 80 height 18
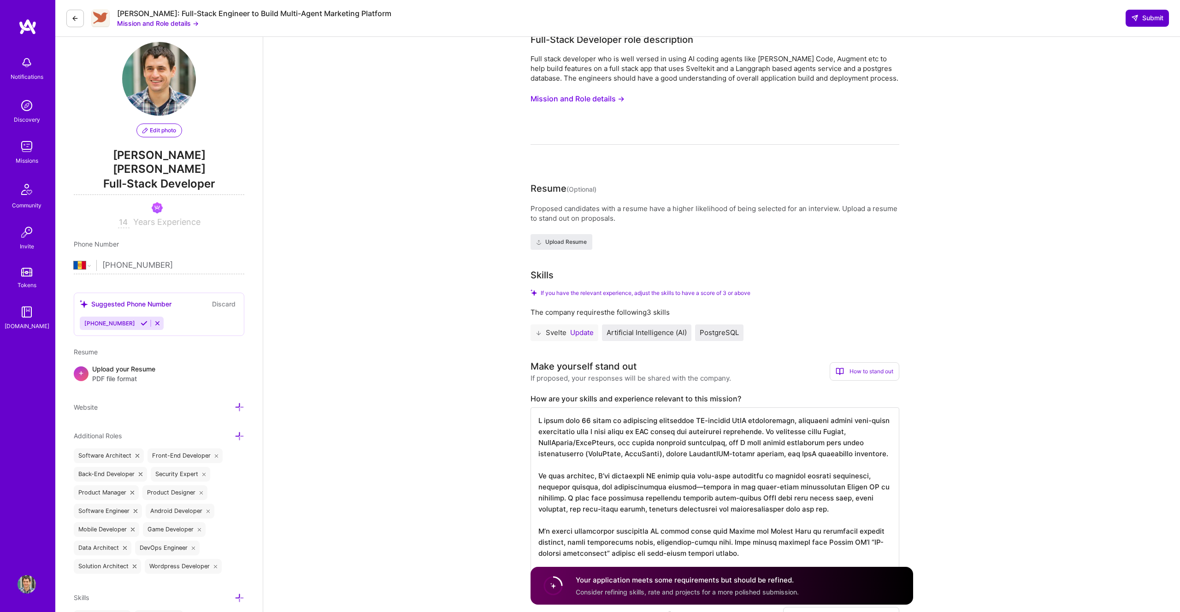
click at [1136, 22] on span "Submit" at bounding box center [1147, 17] width 32 height 9
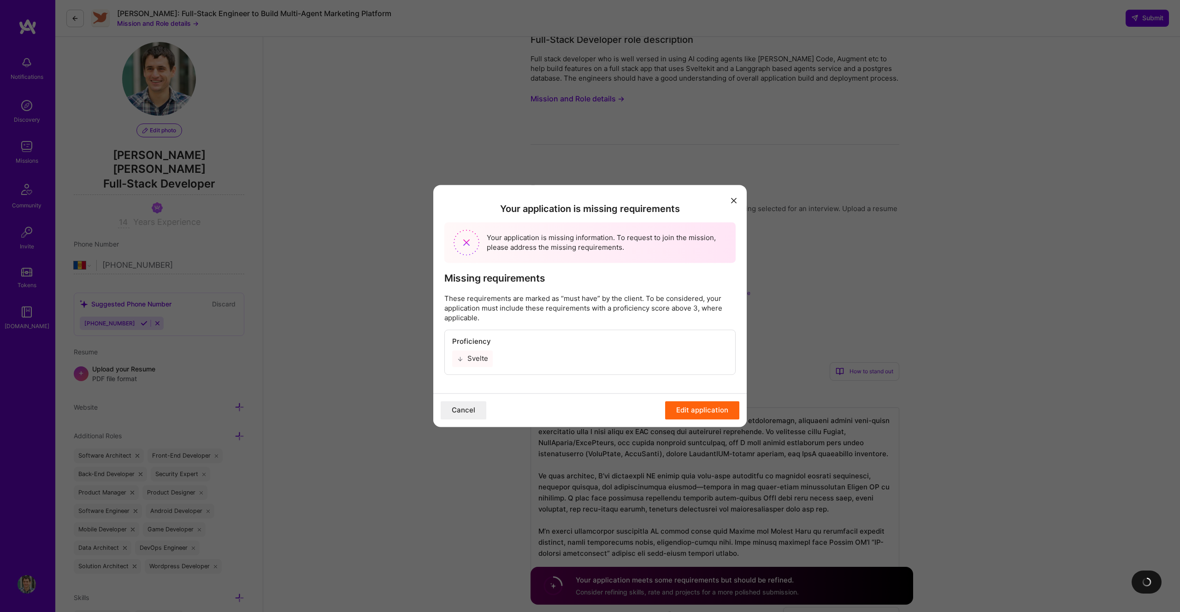
click at [482, 408] on button "Cancel" at bounding box center [464, 410] width 46 height 18
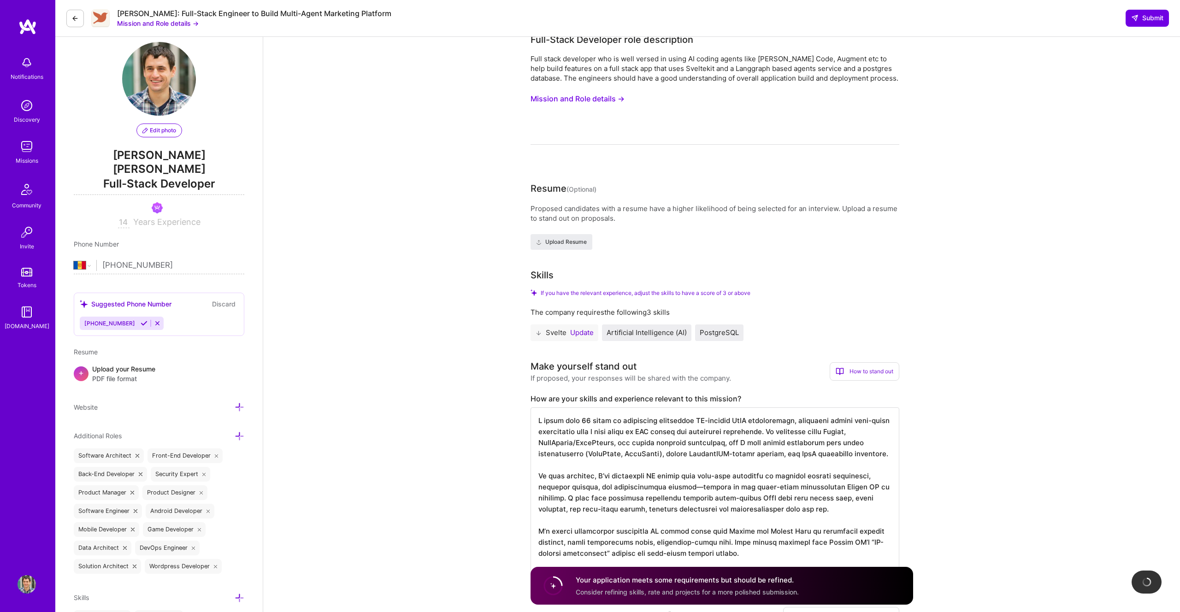
click at [586, 332] on button "Update" at bounding box center [582, 332] width 24 height 7
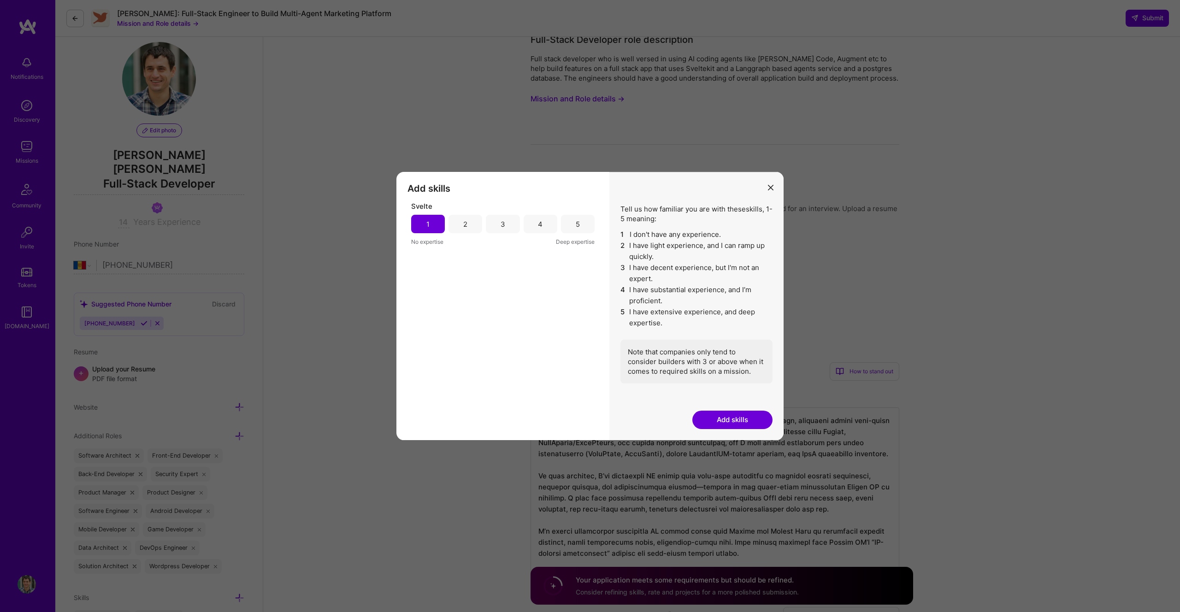
click at [473, 225] on div "2" at bounding box center [465, 224] width 34 height 18
click at [742, 421] on button "Add skills" at bounding box center [732, 420] width 80 height 18
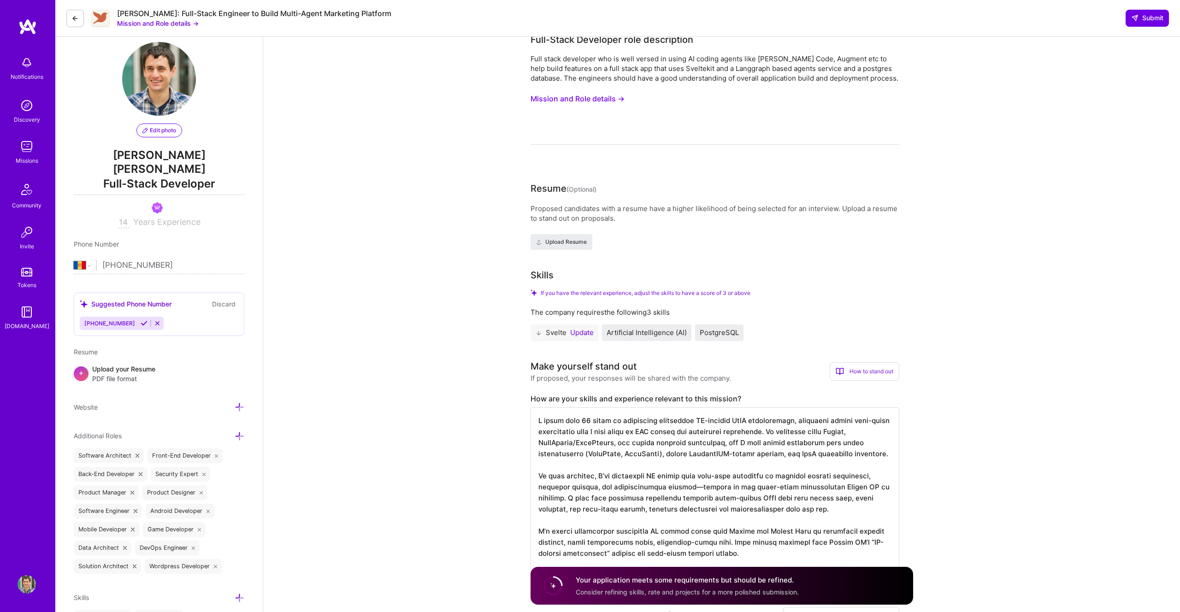
click at [584, 330] on button "Update" at bounding box center [582, 332] width 24 height 7
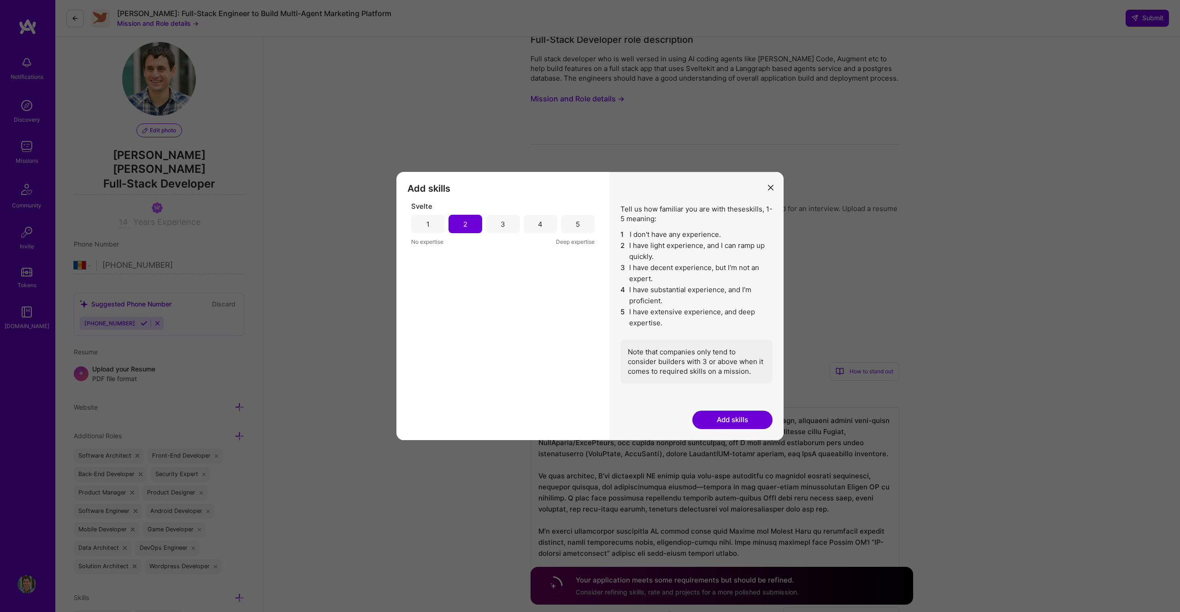
click at [504, 229] on div "3" at bounding box center [503, 224] width 34 height 18
click at [725, 419] on button "Add skills" at bounding box center [732, 420] width 80 height 18
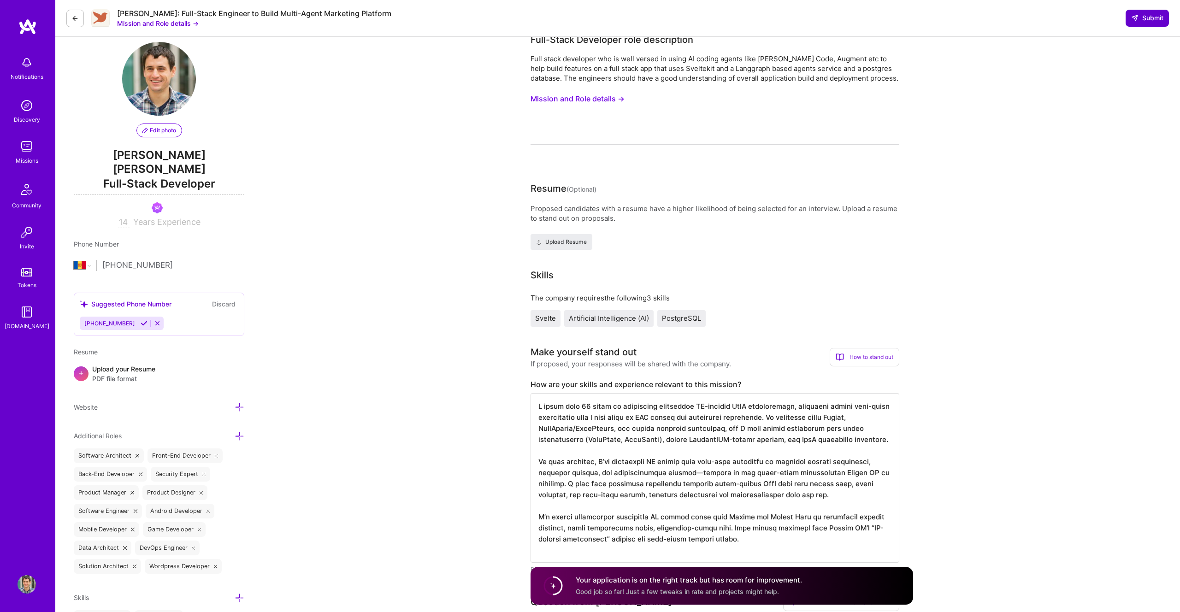
click at [1138, 21] on span "Submit" at bounding box center [1147, 17] width 32 height 9
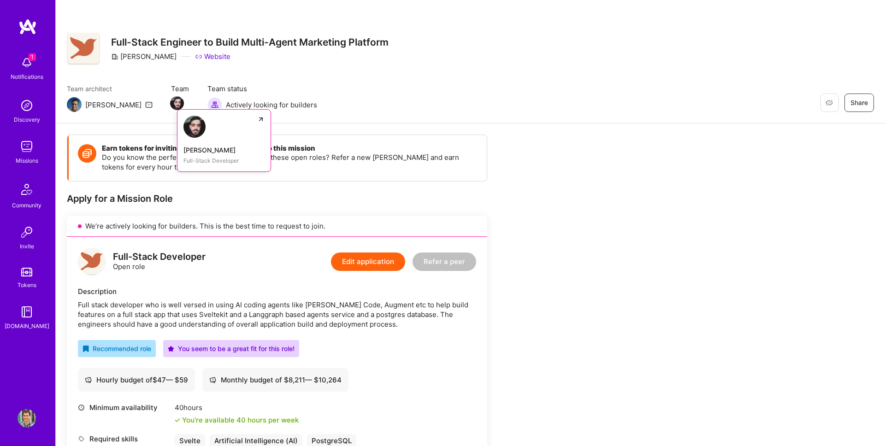
click at [183, 151] on div "[PERSON_NAME]" at bounding box center [223, 150] width 81 height 10
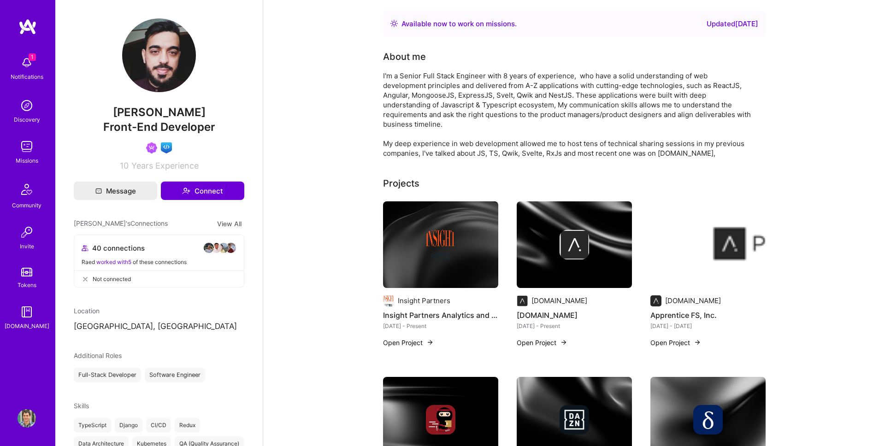
click at [133, 264] on div "[PERSON_NAME] worked with 5 of these connections" at bounding box center [159, 262] width 155 height 10
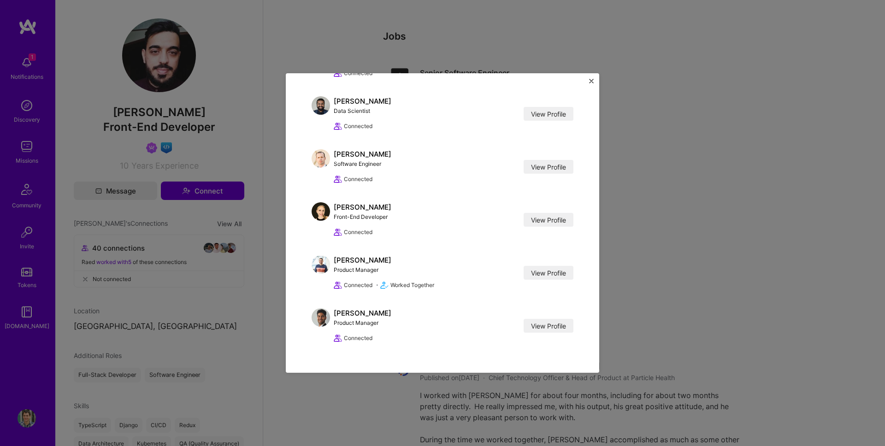
scroll to position [766, 0]
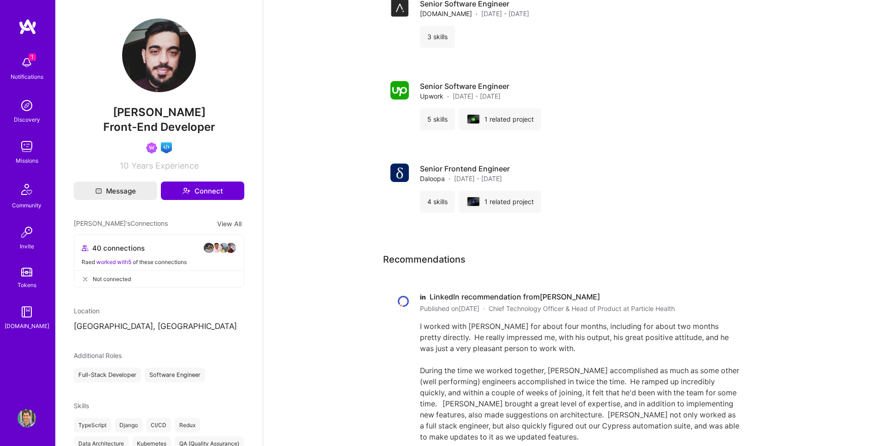
click at [22, 67] on img at bounding box center [27, 62] width 18 height 18
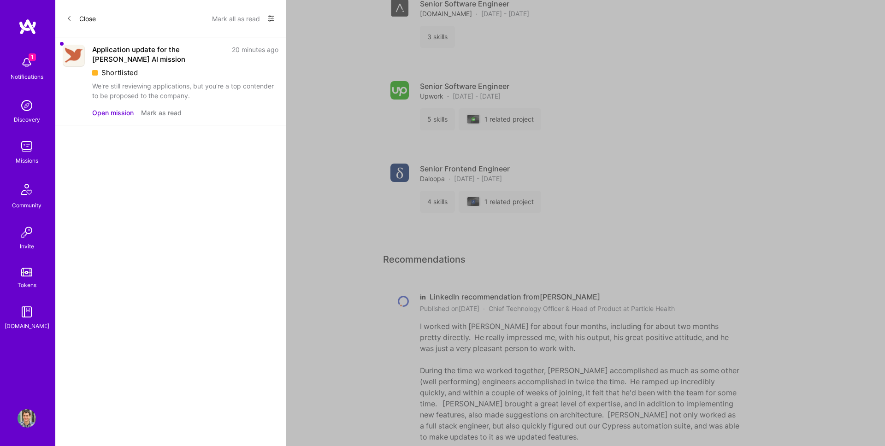
click at [118, 88] on div "We're still reviewing applications, but you're a top contender to be proposed t…" at bounding box center [185, 90] width 186 height 19
click at [112, 116] on button "Open mission" at bounding box center [112, 113] width 41 height 10
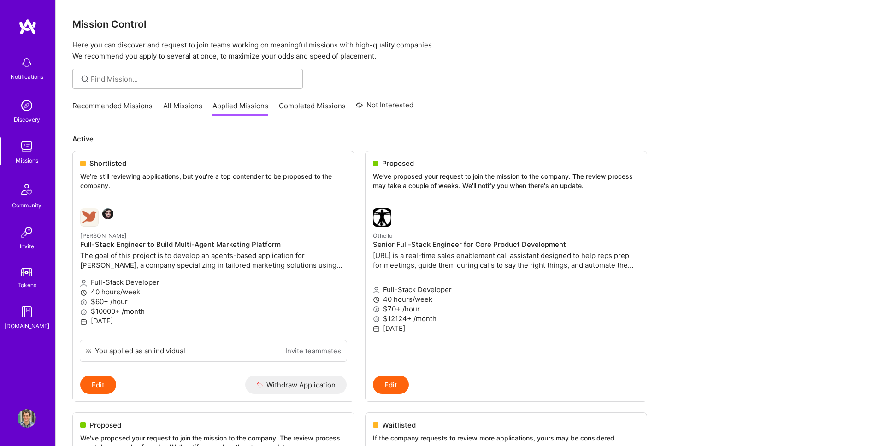
click at [22, 418] on img at bounding box center [27, 418] width 18 height 18
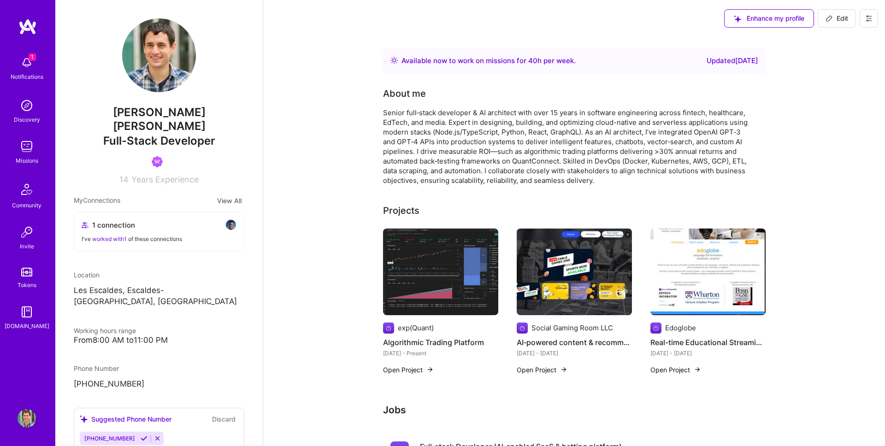
click at [25, 68] on img at bounding box center [27, 62] width 18 height 18
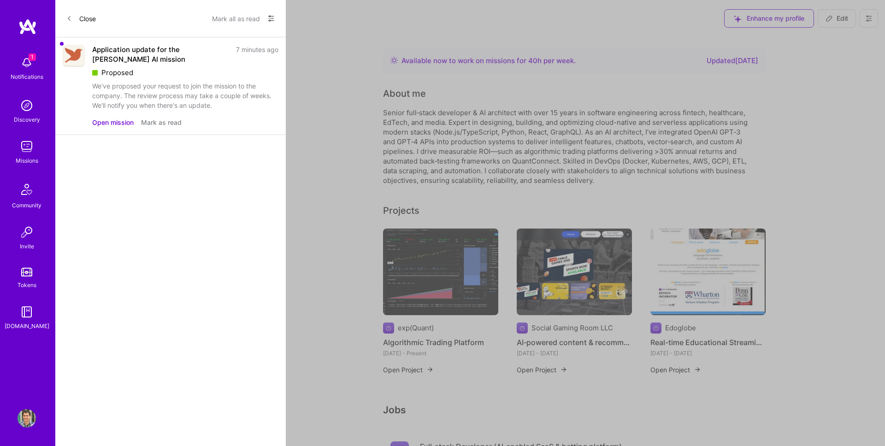
click at [143, 71] on div "Proposed" at bounding box center [185, 73] width 186 height 10
click at [240, 19] on button "Mark all as read" at bounding box center [236, 18] width 48 height 15
